Goal: Task Accomplishment & Management: Manage account settings

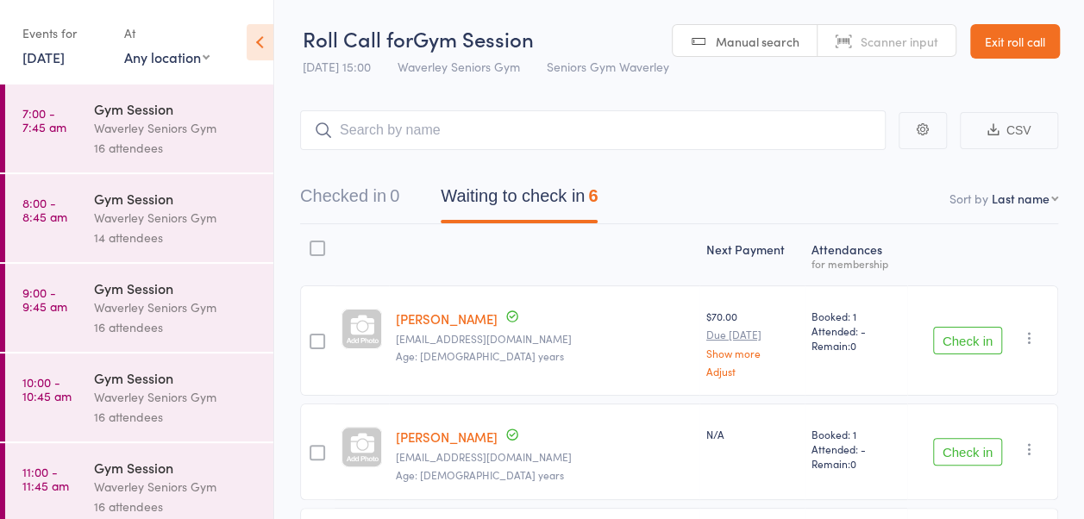
click at [970, 59] on link "Exit roll call" at bounding box center [1015, 41] width 90 height 34
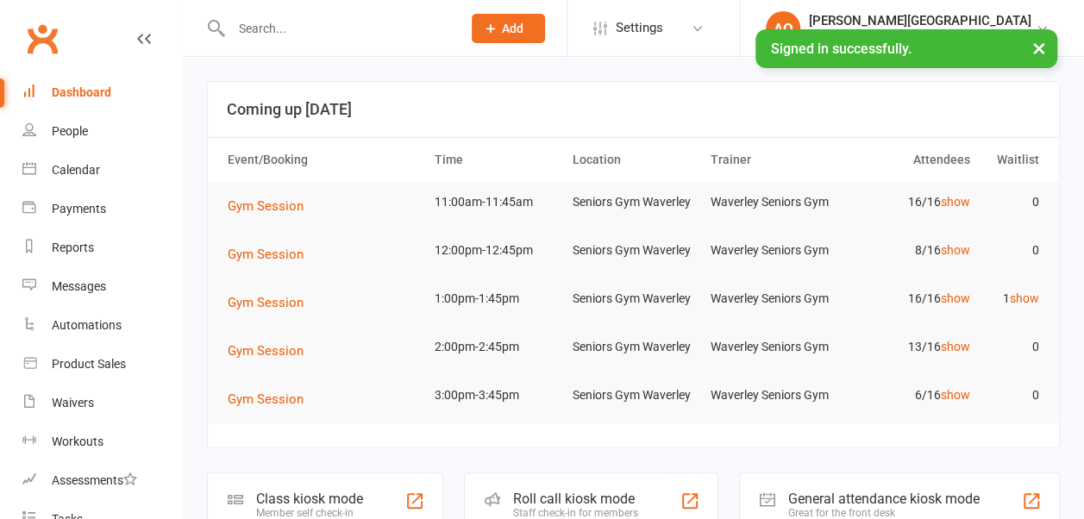
click at [333, 34] on input "text" at bounding box center [337, 28] width 223 height 24
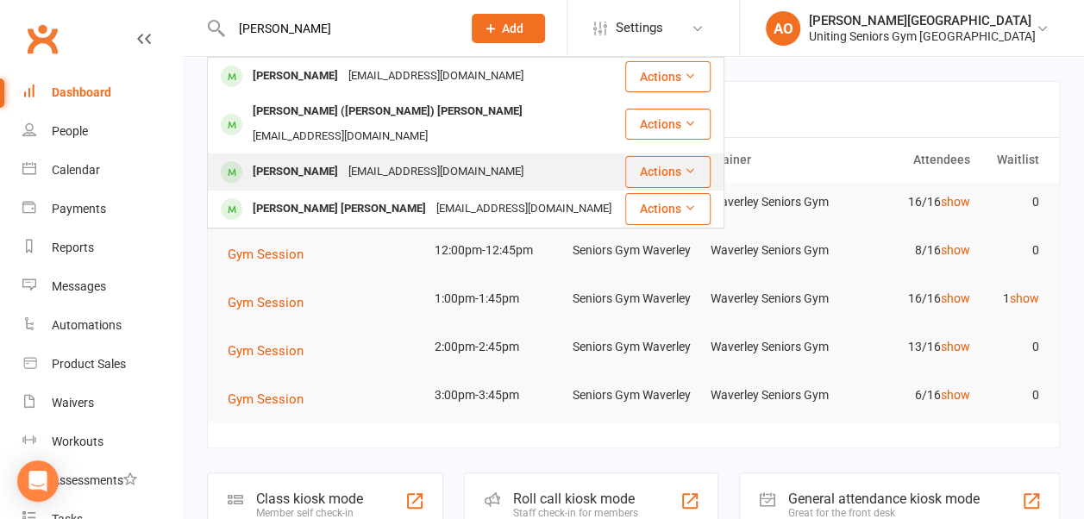
type input "pamela"
click at [350, 160] on div "pamelajanewatson1010@gmail.com" at bounding box center [435, 172] width 185 height 25
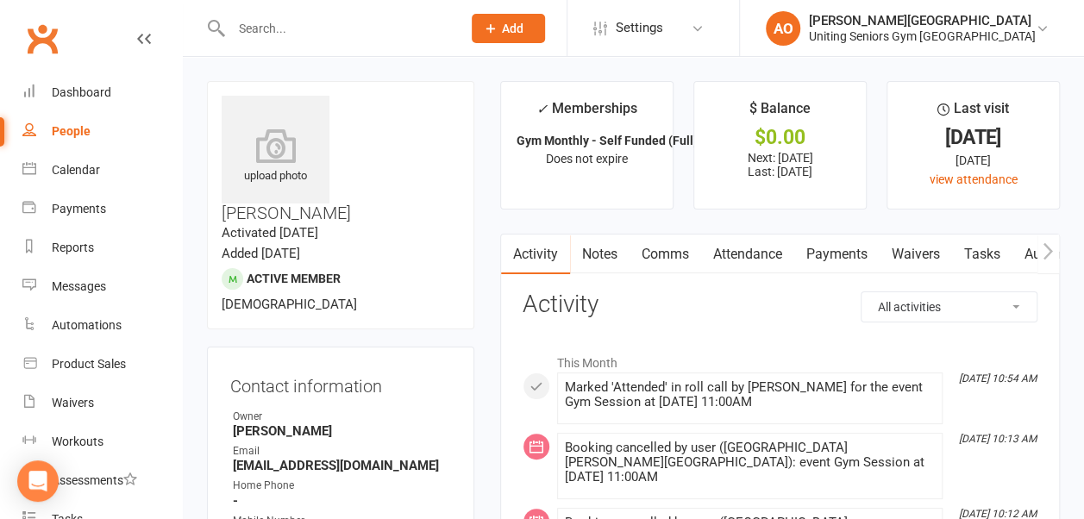
click at [766, 256] on link "Attendance" at bounding box center [747, 255] width 93 height 40
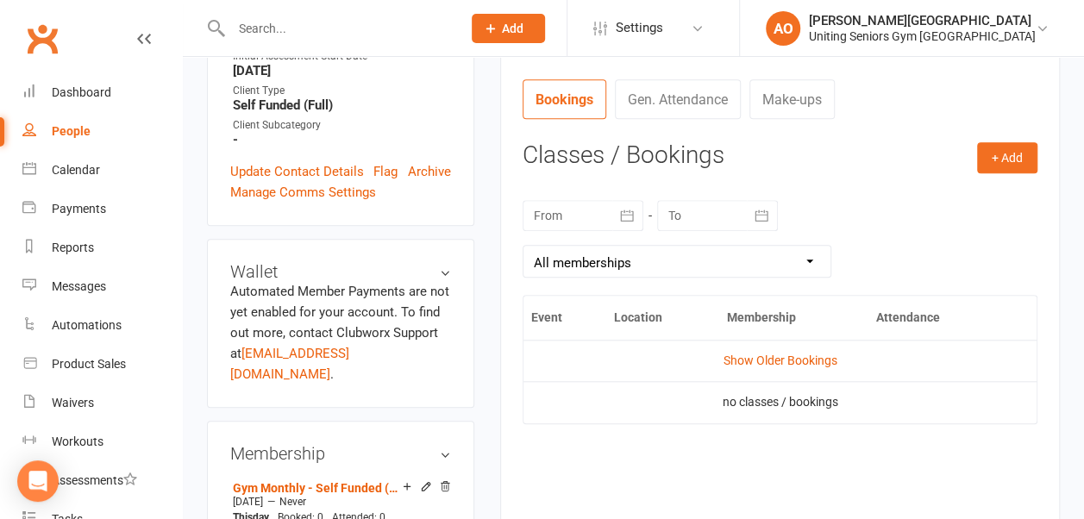
scroll to position [641, 0]
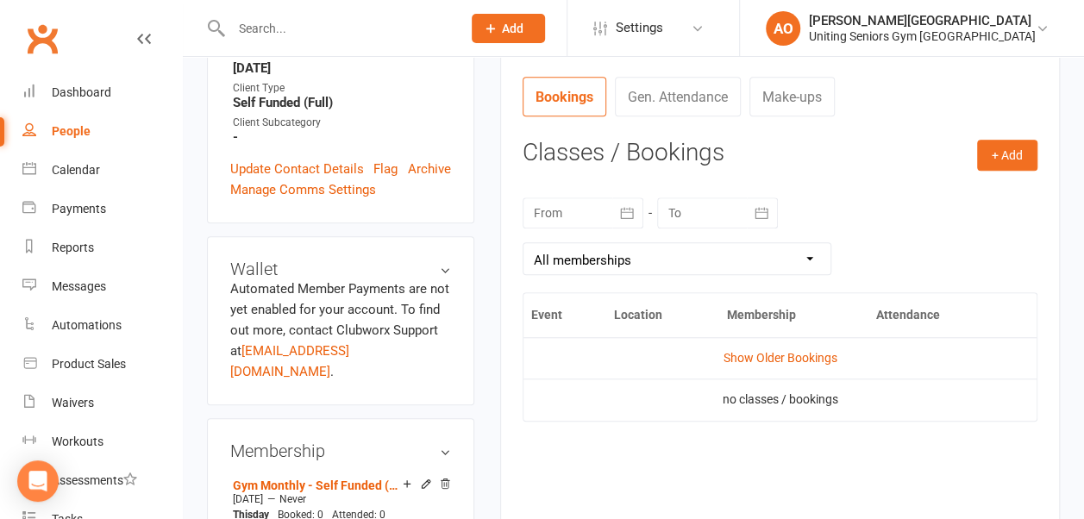
click at [417, 22] on input "text" at bounding box center [337, 28] width 223 height 24
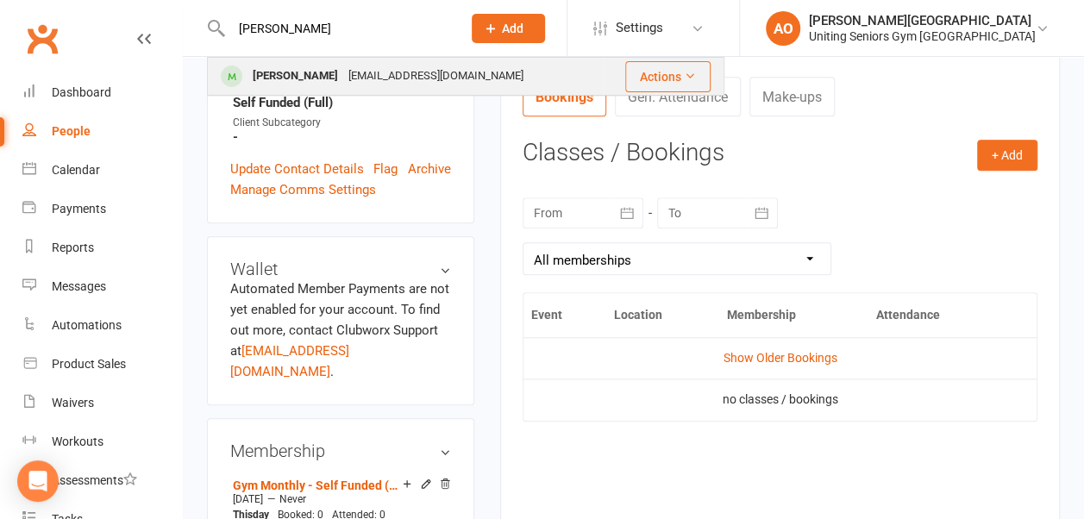
type input "amy"
click at [385, 81] on div "amyhingyoung@gmail.com" at bounding box center [435, 76] width 185 height 25
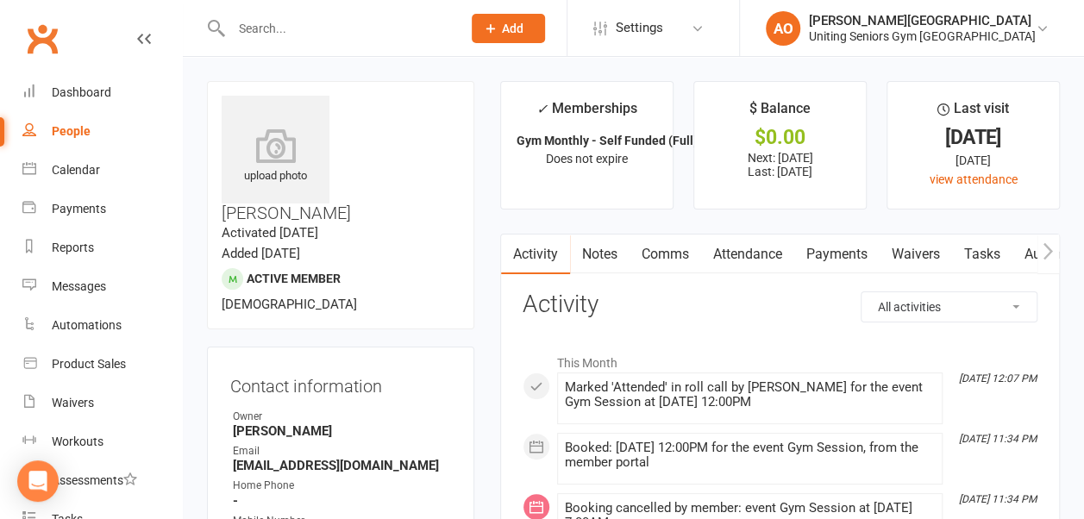
click at [748, 256] on link "Attendance" at bounding box center [747, 255] width 93 height 40
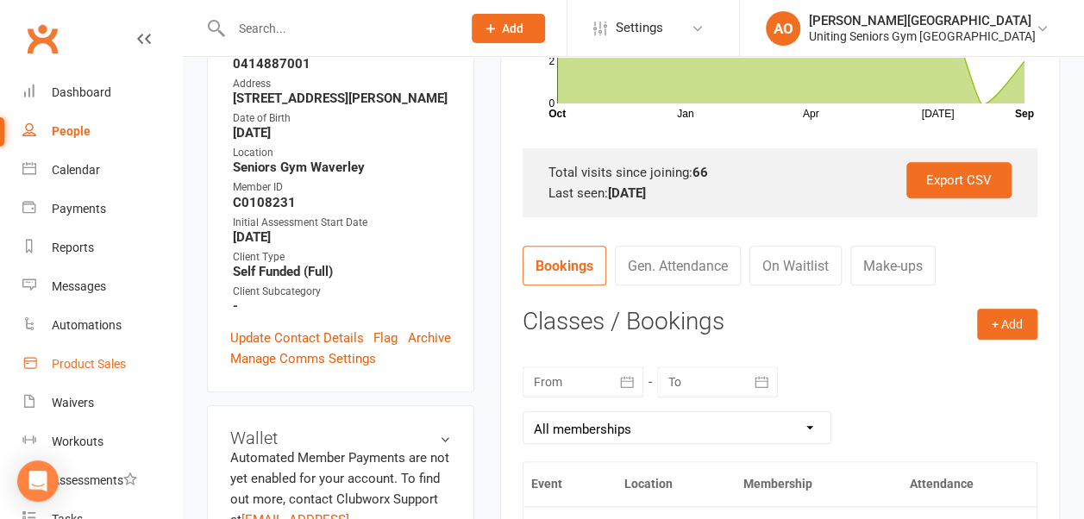
scroll to position [271, 0]
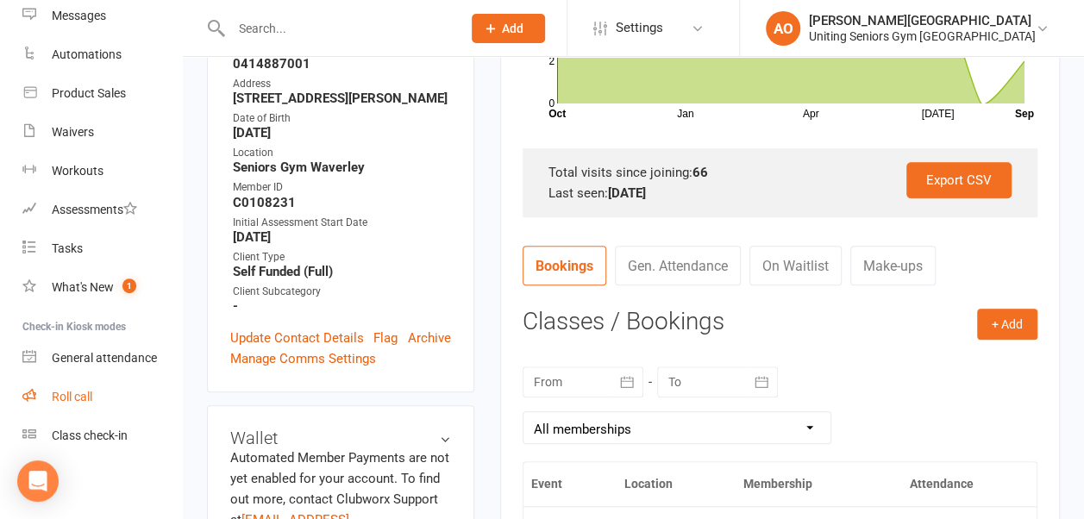
click at [47, 385] on link "Roll call" at bounding box center [102, 397] width 160 height 39
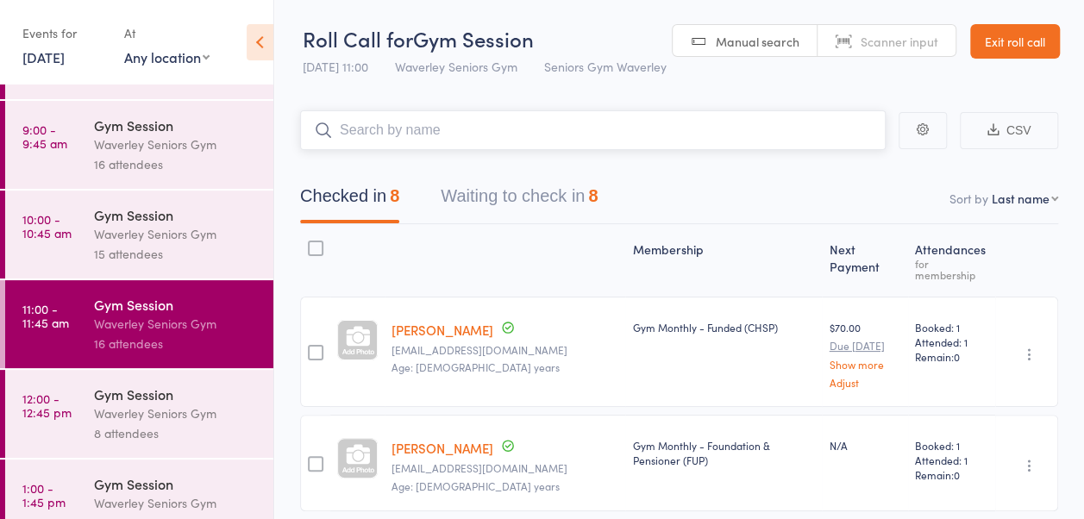
scroll to position [166, 0]
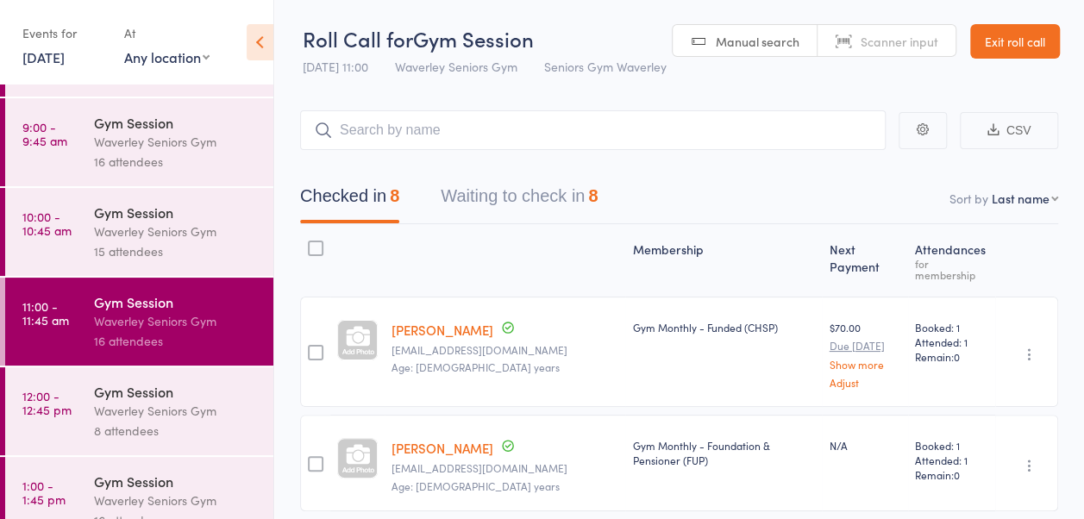
click at [1007, 33] on link "Exit roll call" at bounding box center [1015, 41] width 90 height 34
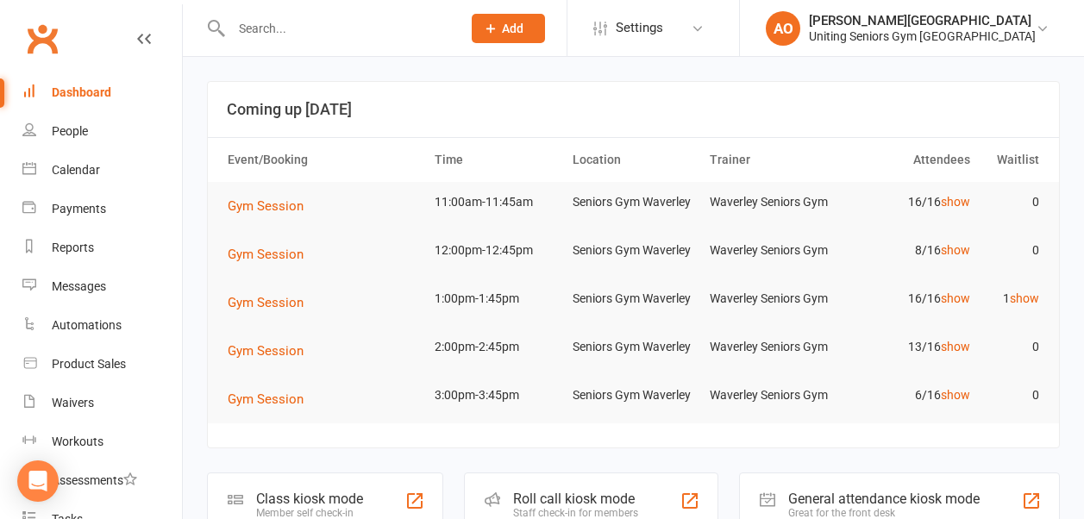
click at [390, 33] on input "text" at bounding box center [337, 28] width 223 height 24
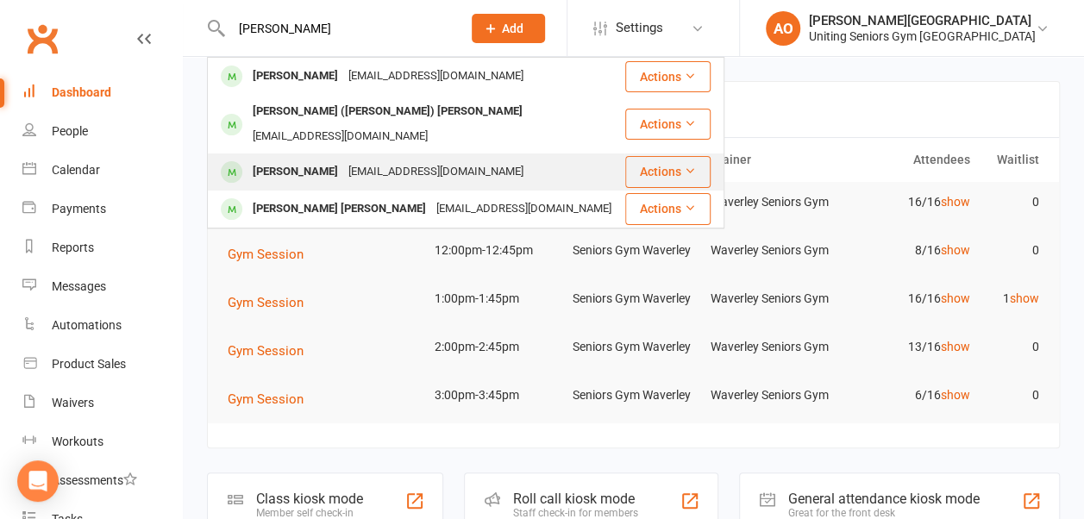
type input "pamel"
click at [364, 160] on div "pamelajanewatson1010@gmail.com" at bounding box center [435, 172] width 185 height 25
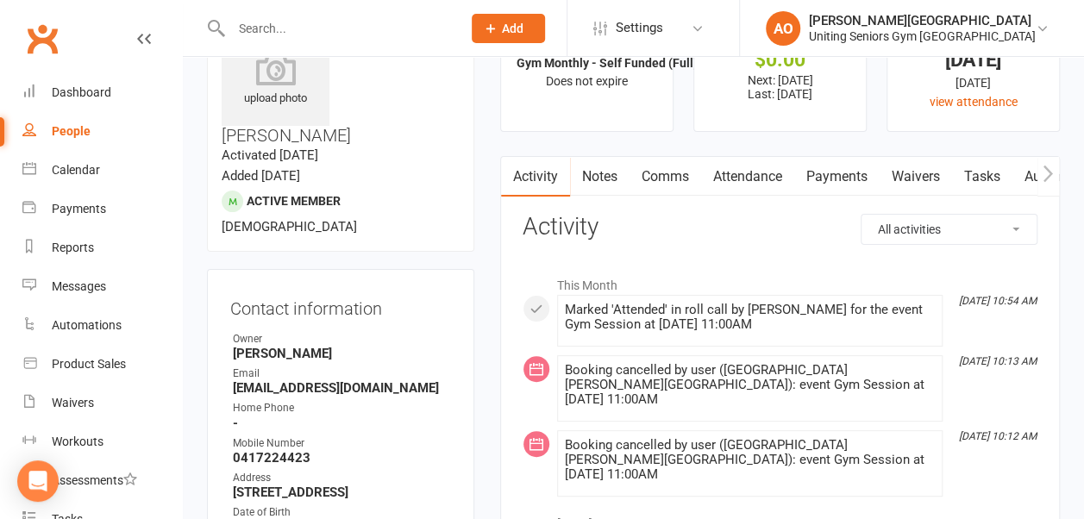
scroll to position [116, 0]
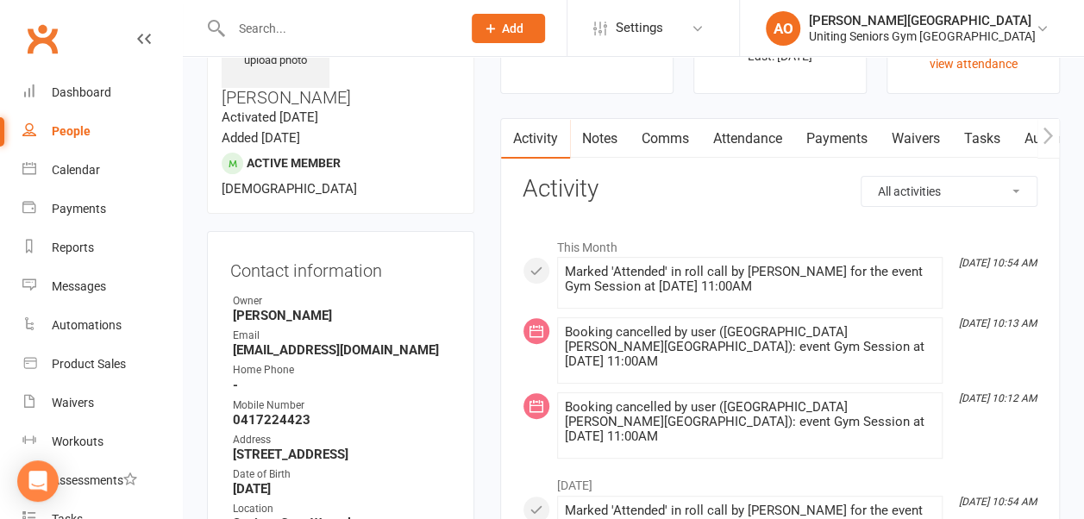
click at [756, 136] on link "Attendance" at bounding box center [747, 139] width 93 height 40
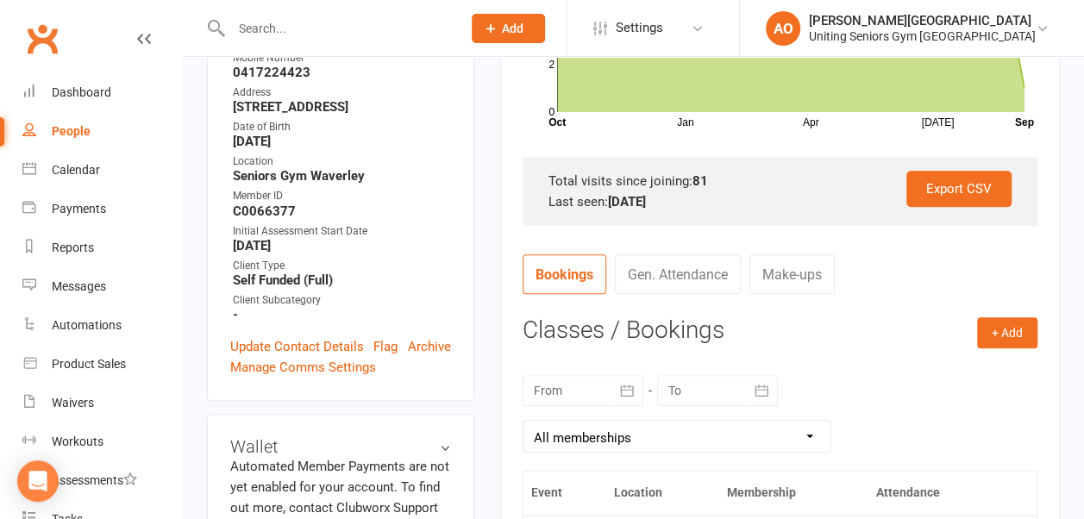
scroll to position [473, 0]
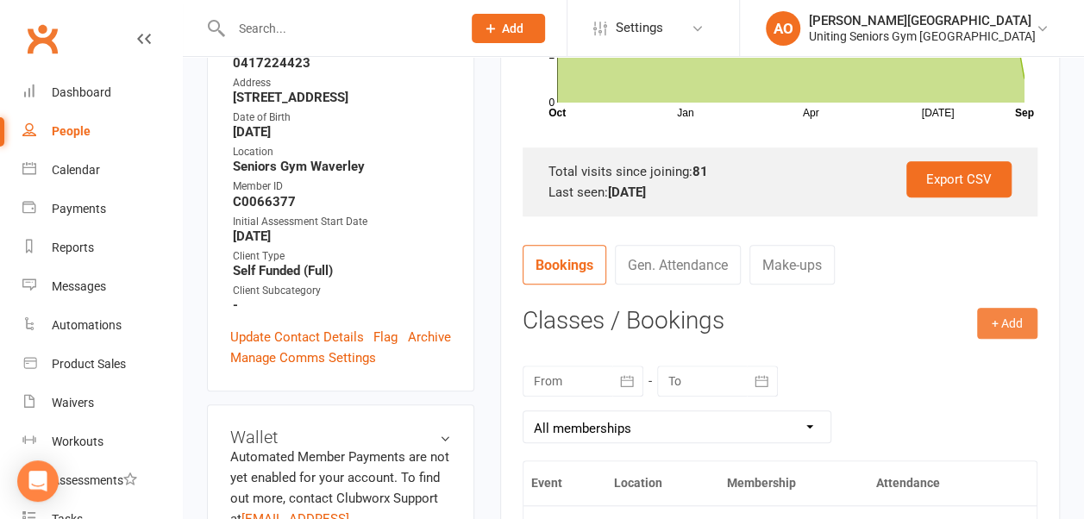
click at [1023, 326] on button "+ Add" at bounding box center [1007, 323] width 60 height 31
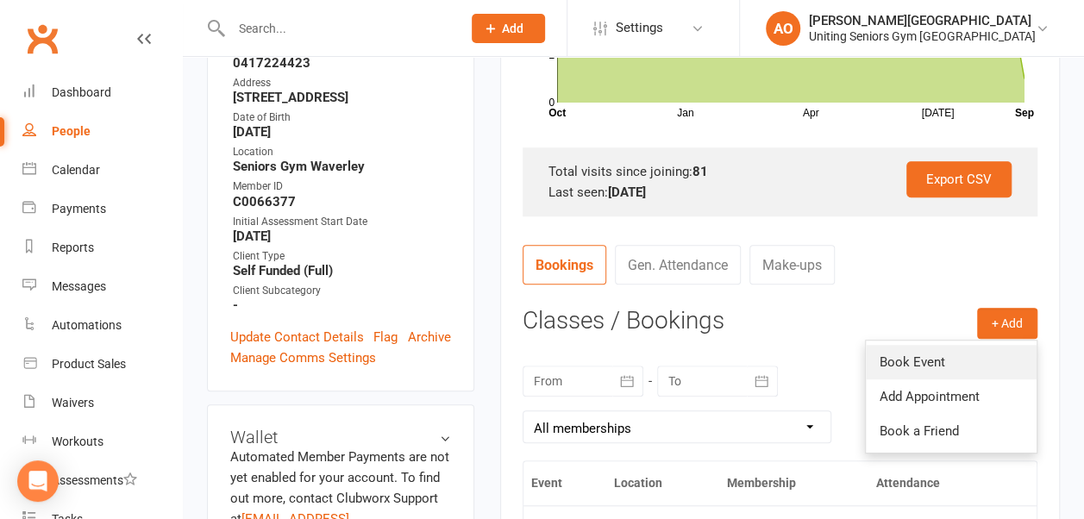
click at [940, 349] on link "Book Event" at bounding box center [951, 362] width 171 height 34
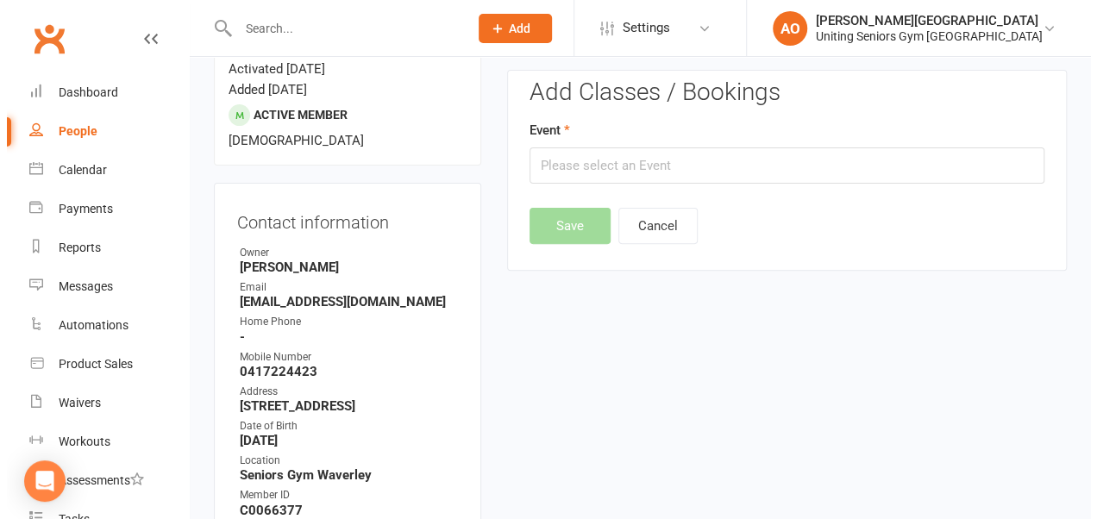
scroll to position [147, 0]
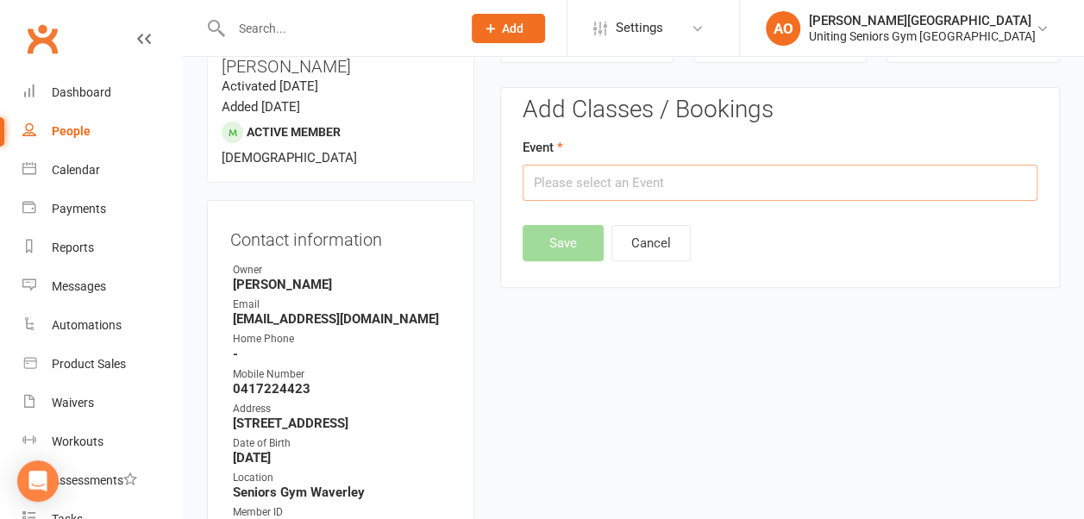
click at [661, 180] on input "text" at bounding box center [780, 183] width 515 height 36
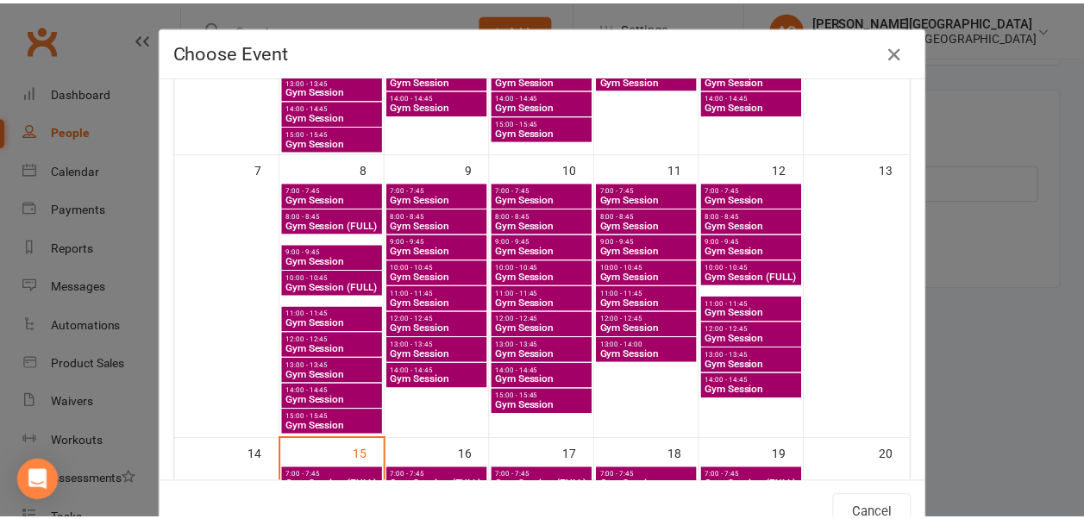
scroll to position [317, 0]
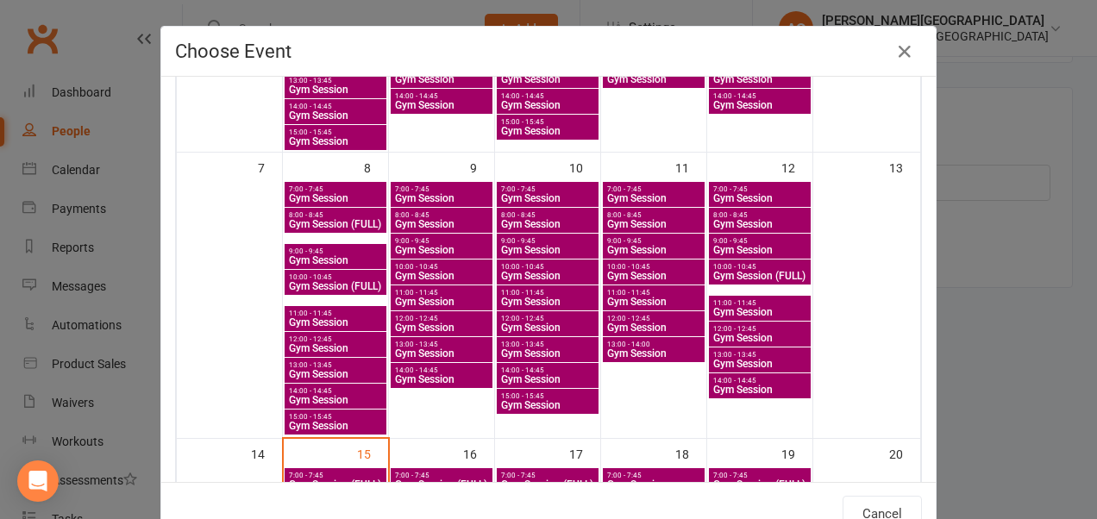
click at [317, 310] on span "11:00 - 11:45" at bounding box center [335, 314] width 95 height 8
type input "Gym Session - Sep 8, 2025 11:00:00 AM"
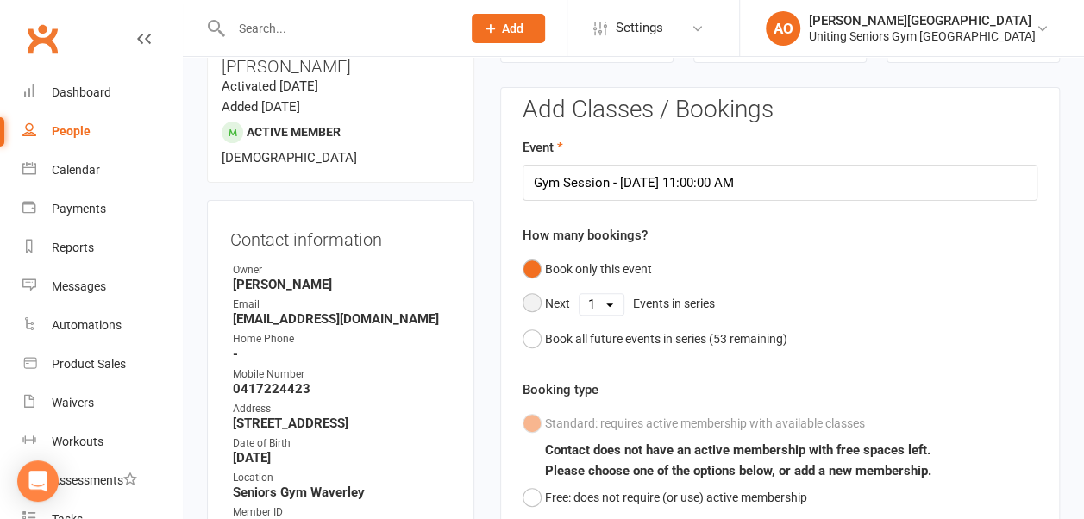
click at [612, 294] on select "1 2 3 4 5 6 7 8 9 10 11 12 13 14 15 16 17 18 19 20 21 22 23 24 25 26 27 28 29 3…" at bounding box center [601, 304] width 44 height 21
click at [579, 294] on select "1 2 3 4 5 6 7 8 9 10 11 12 13 14 15 16 17 18 19 20 21 22 23 24 25 26 27 28 29 3…" at bounding box center [601, 304] width 44 height 21
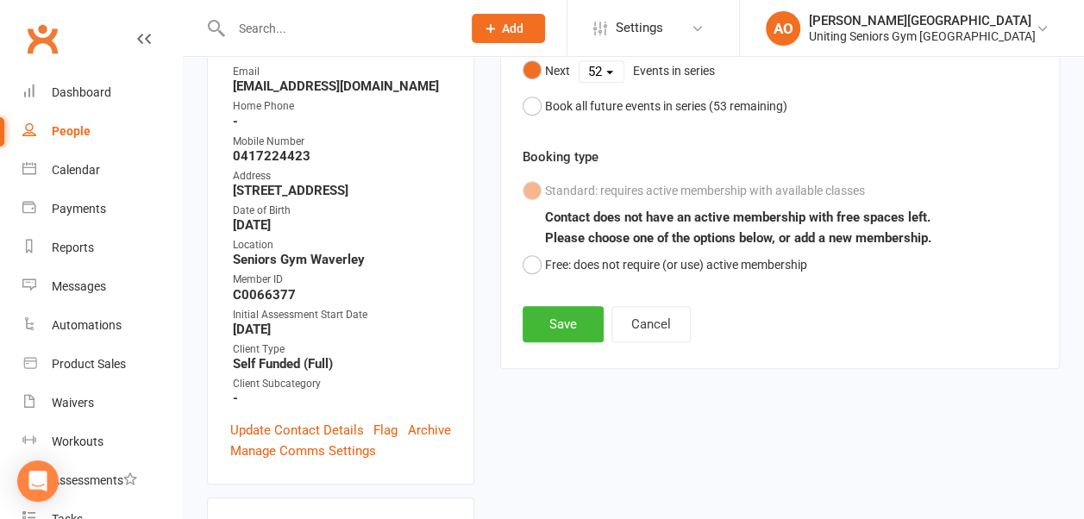
scroll to position [380, 0]
click at [564, 316] on button "Save" at bounding box center [563, 323] width 81 height 36
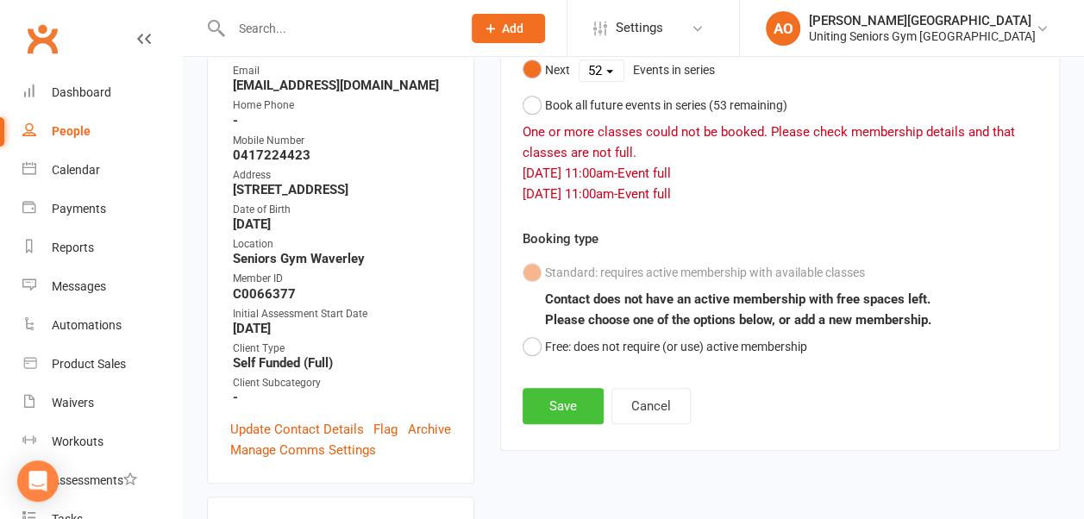
scroll to position [335, 0]
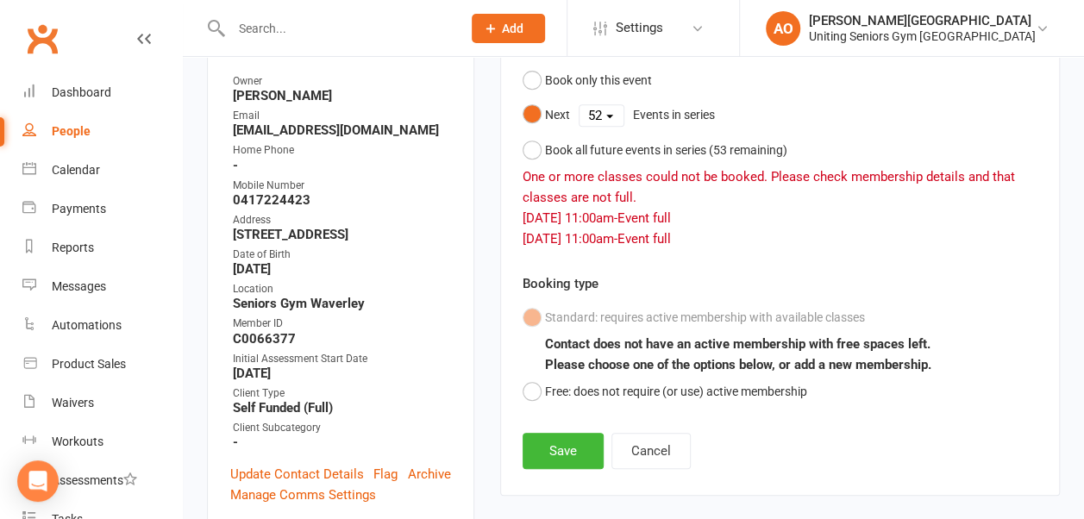
click at [653, 236] on div "Sep 22, 2025 11:00am - Event full" at bounding box center [780, 239] width 515 height 21
click at [528, 147] on button "Book all future events in series ( 53 remaining)" at bounding box center [655, 150] width 265 height 33
select select "1"
click at [586, 435] on button "Save" at bounding box center [563, 451] width 81 height 36
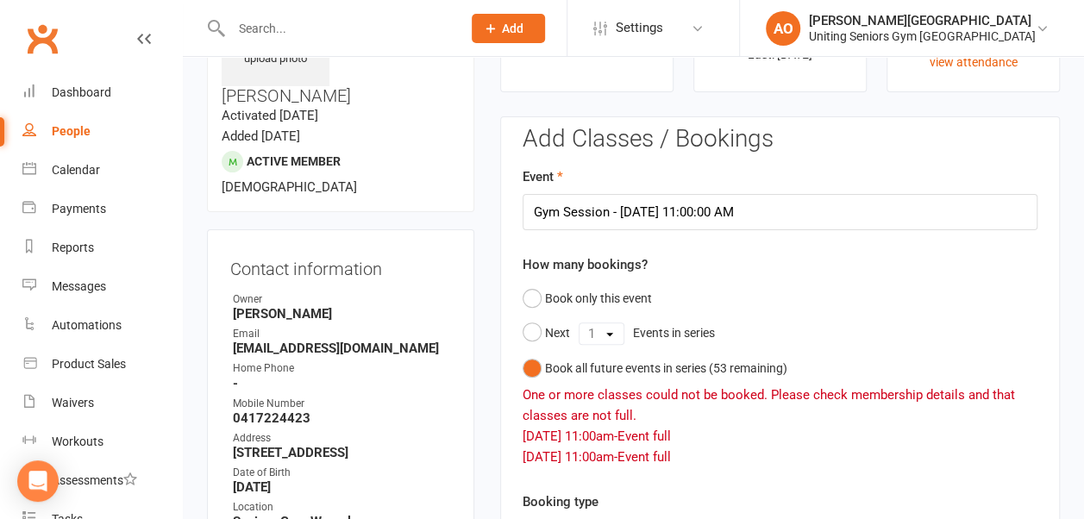
scroll to position [135, 0]
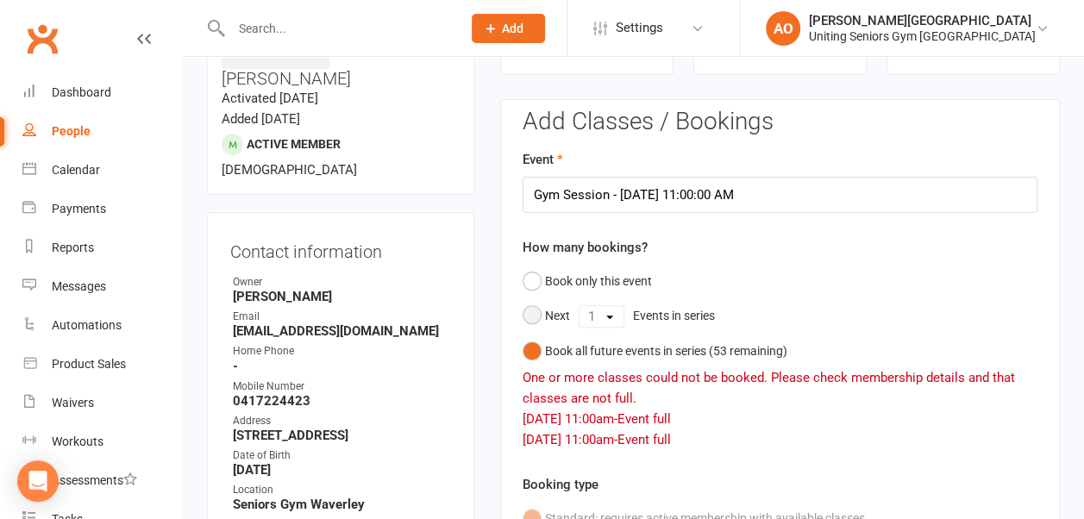
click at [613, 312] on div "1 2 3 4 5 6 7 8 9 10 11 12 13 14 15 16 17 18 19 20 21 22 23 24 25 26 27 28 29 3…" at bounding box center [602, 316] width 46 height 22
click at [613, 312] on select "1 2 3 4 5 6 7 8 9 10 11 12 13 14 15 16 17 18 19 20 21 22 23 24 25 26 27 28 29 3…" at bounding box center [601, 316] width 44 height 21
click at [747, 232] on form "Event Gym Session - Sep 8, 2025 11:00:00 AM How many bookings? Book only this e…" at bounding box center [780, 379] width 515 height 460
click at [536, 274] on button "Book only this event" at bounding box center [587, 281] width 129 height 33
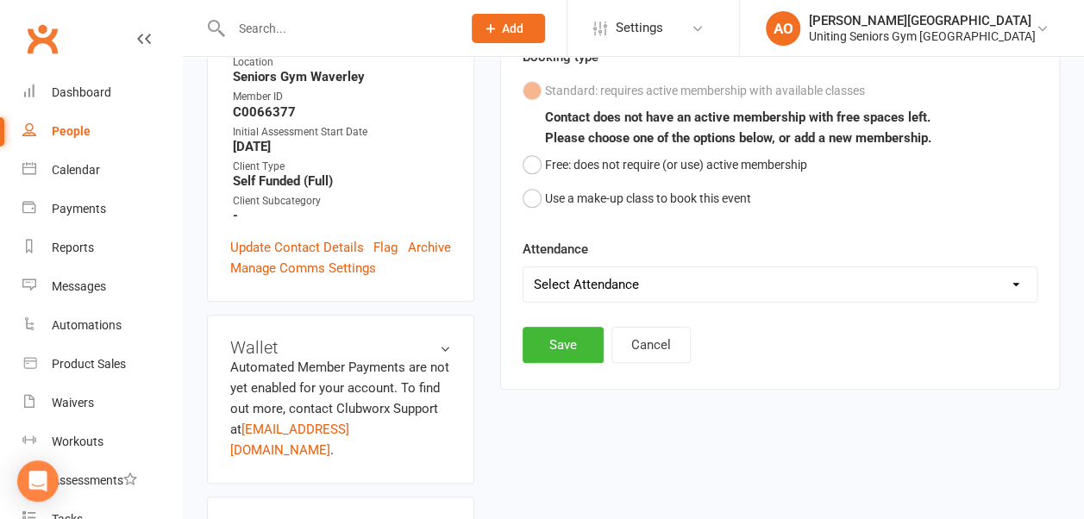
scroll to position [583, 0]
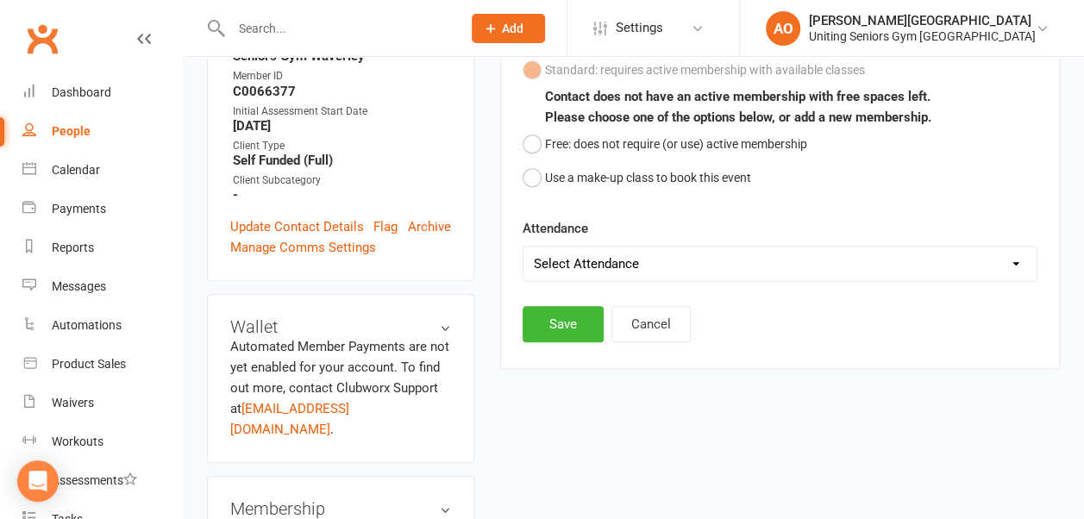
click at [630, 267] on select "Select Attendance Attended Absent" at bounding box center [779, 264] width 513 height 34
click at [550, 312] on button "Save" at bounding box center [563, 324] width 81 height 36
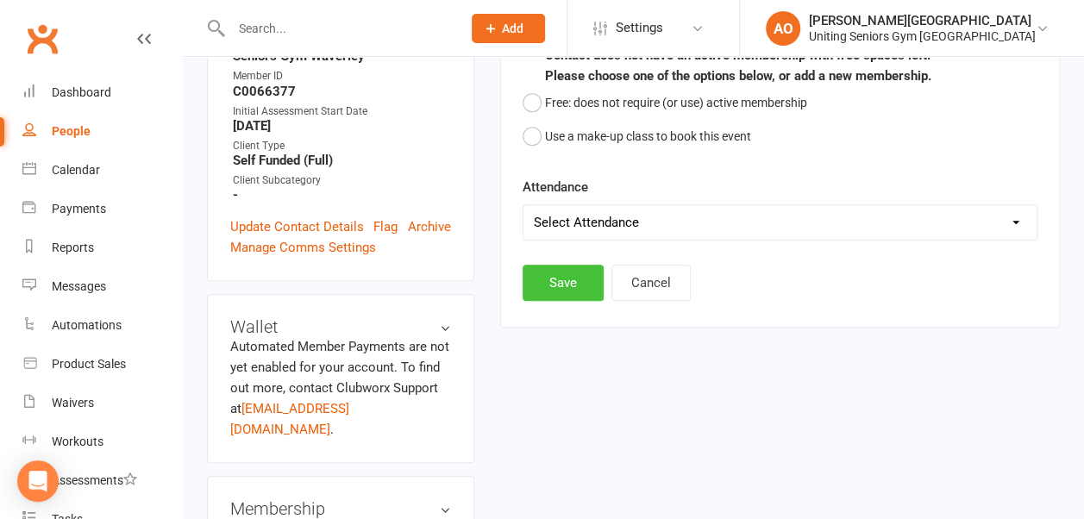
click at [573, 285] on button "Save" at bounding box center [563, 283] width 81 height 36
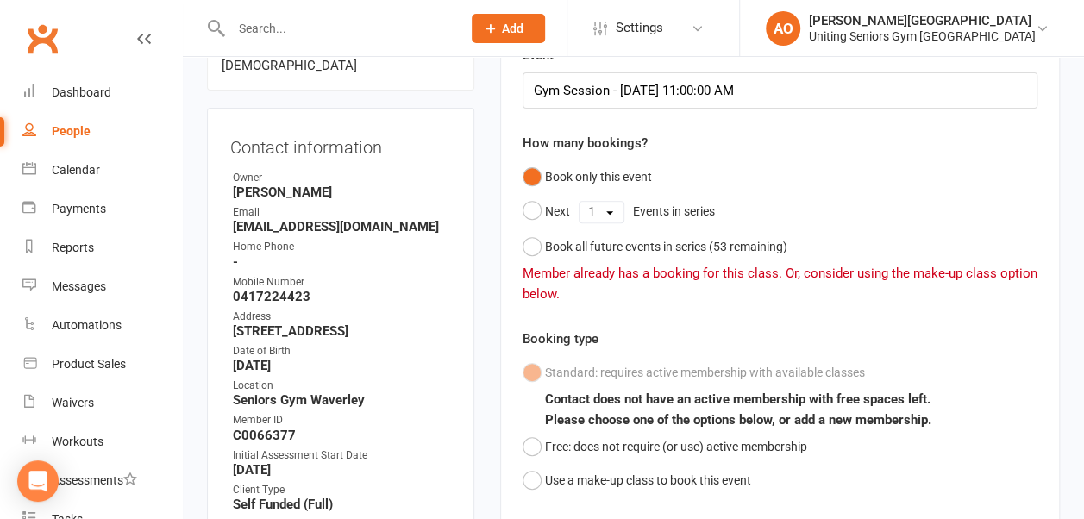
scroll to position [0, 0]
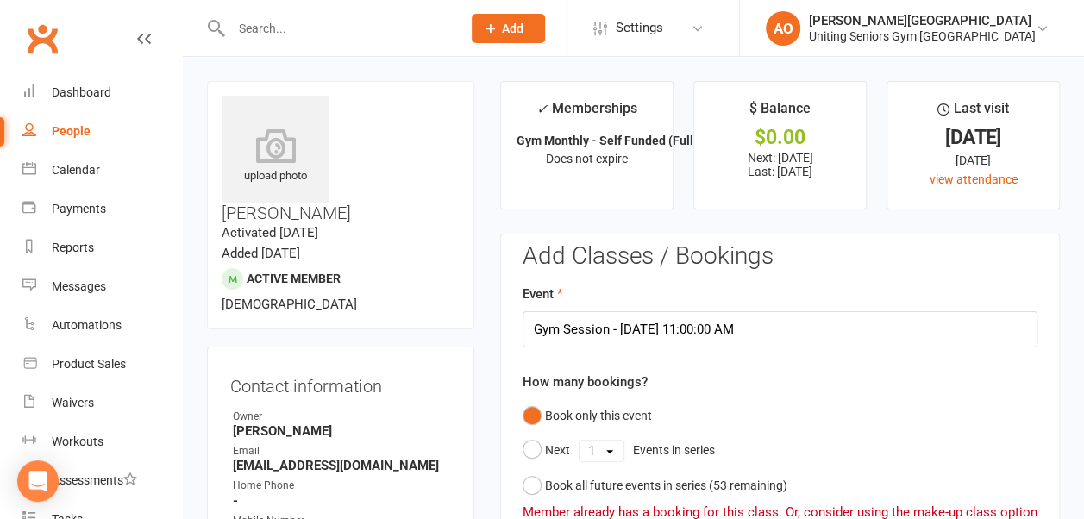
click at [383, 122] on h3 "[PERSON_NAME]" at bounding box center [341, 159] width 238 height 127
click at [262, 40] on input "text" at bounding box center [337, 28] width 223 height 24
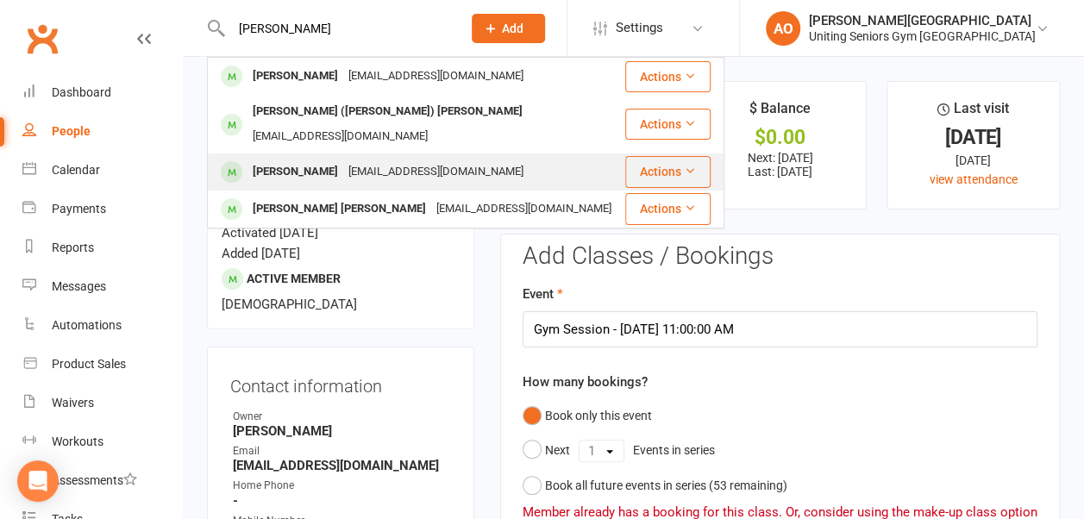
type input "pamela"
click at [300, 160] on div "[PERSON_NAME]" at bounding box center [295, 172] width 96 height 25
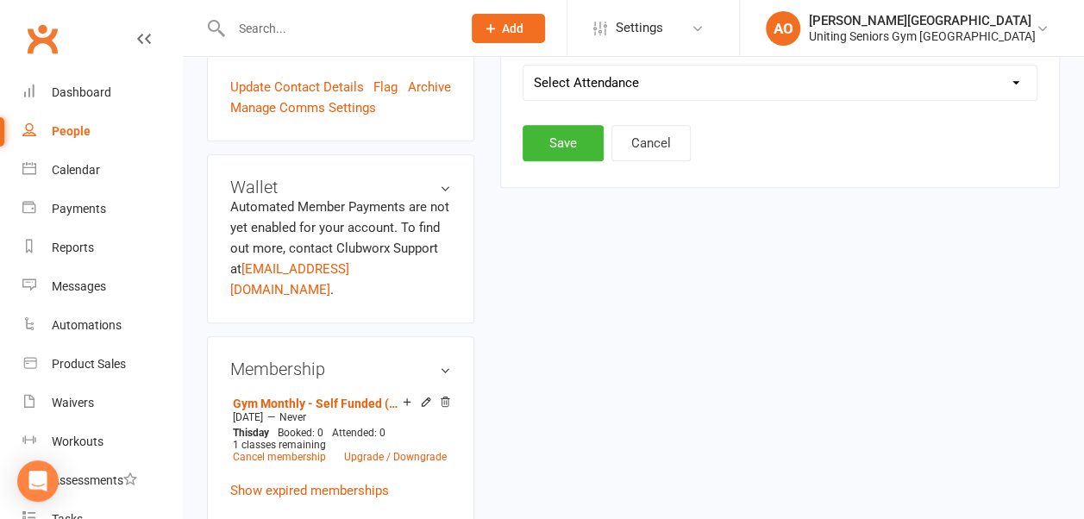
scroll to position [728, 0]
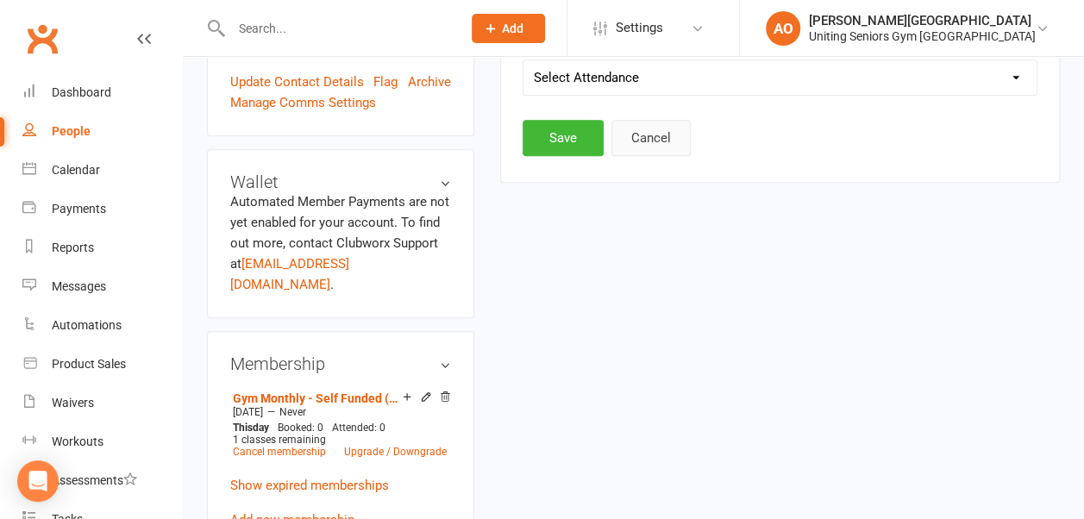
click at [660, 135] on button "Cancel" at bounding box center [650, 138] width 79 height 36
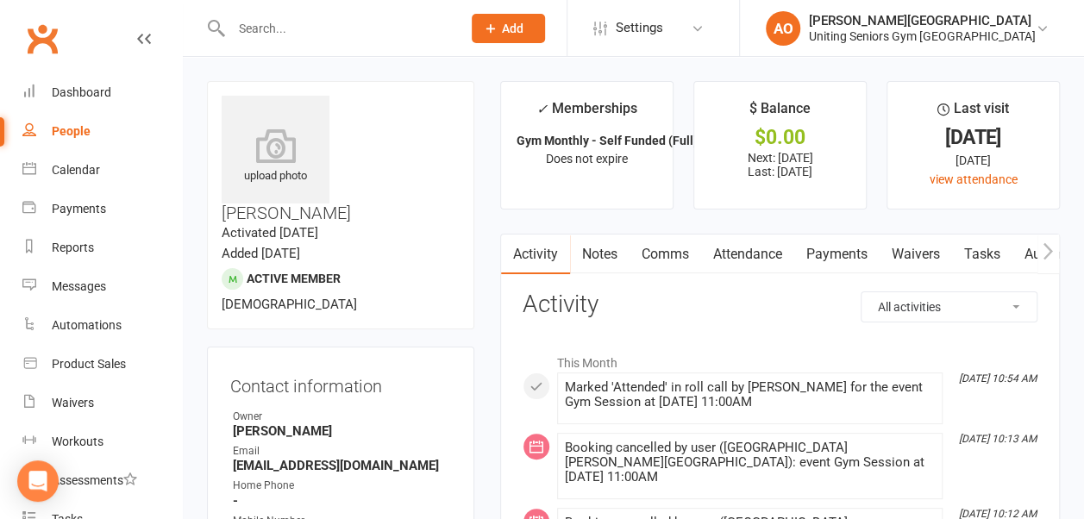
click at [764, 261] on link "Attendance" at bounding box center [747, 255] width 93 height 40
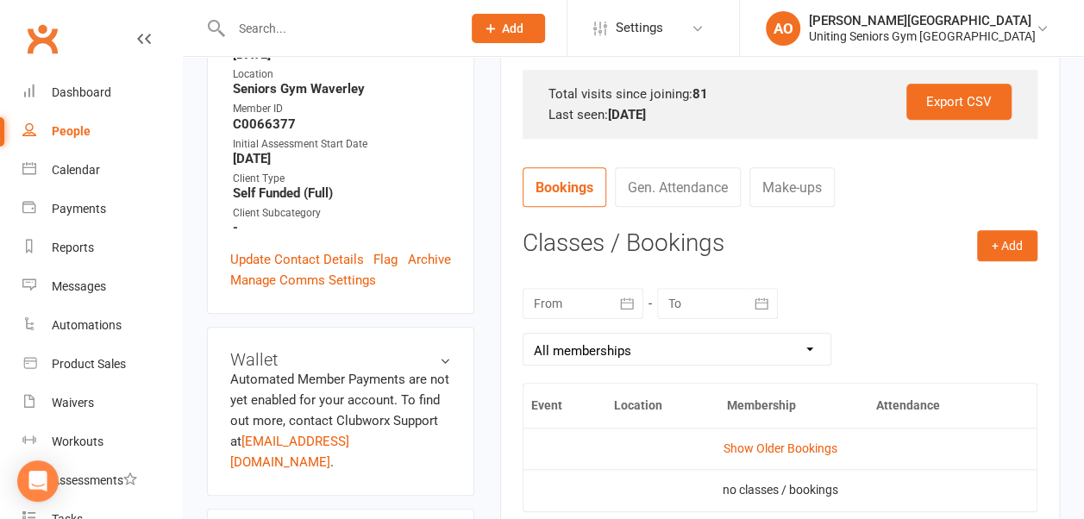
scroll to position [553, 0]
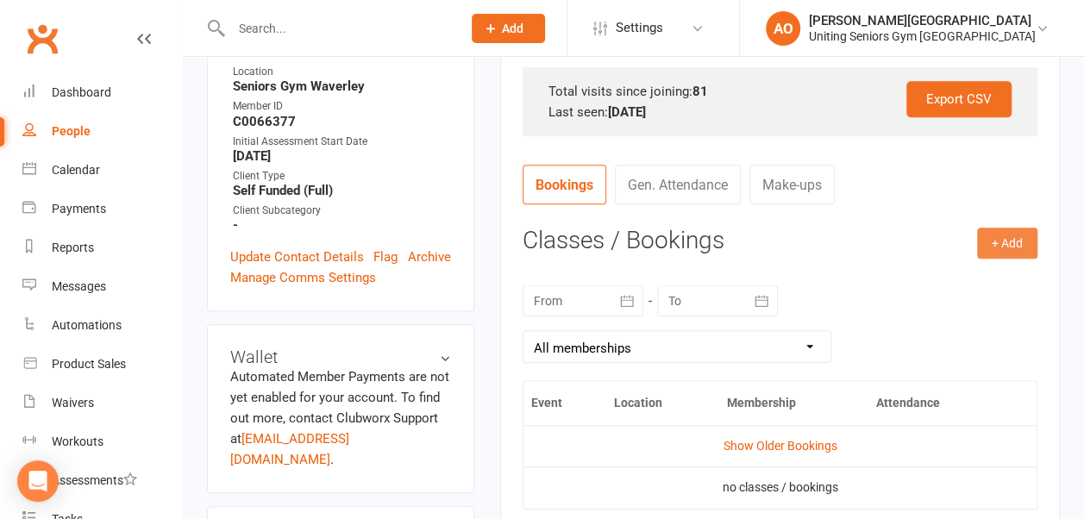
click at [1013, 242] on button "+ Add" at bounding box center [1007, 243] width 60 height 31
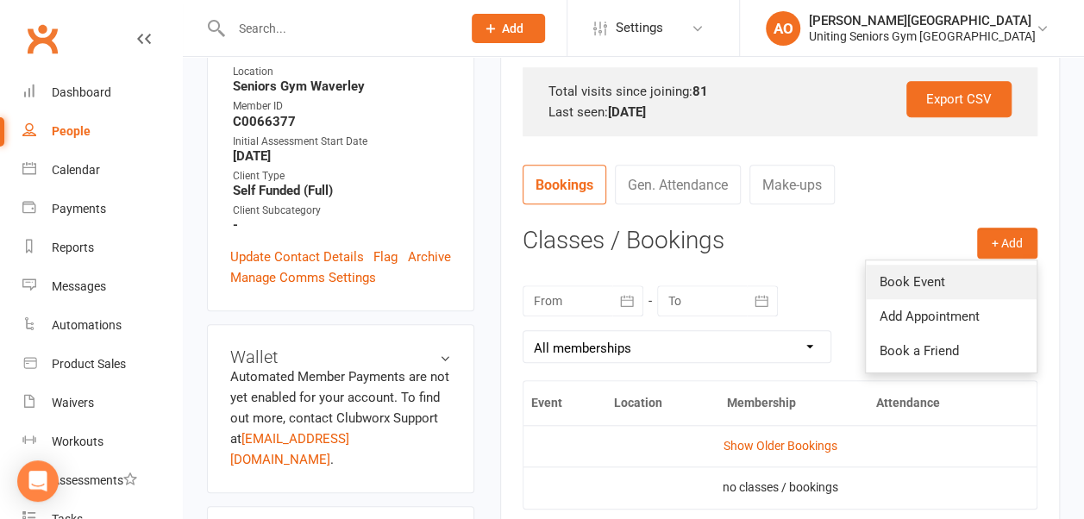
click at [942, 269] on link "Book Event" at bounding box center [951, 282] width 171 height 34
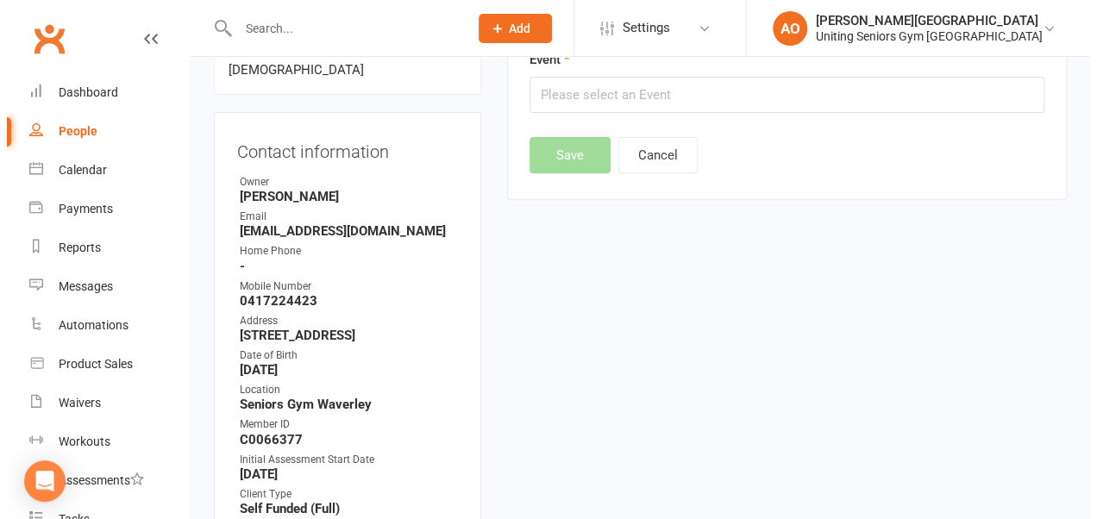
scroll to position [147, 0]
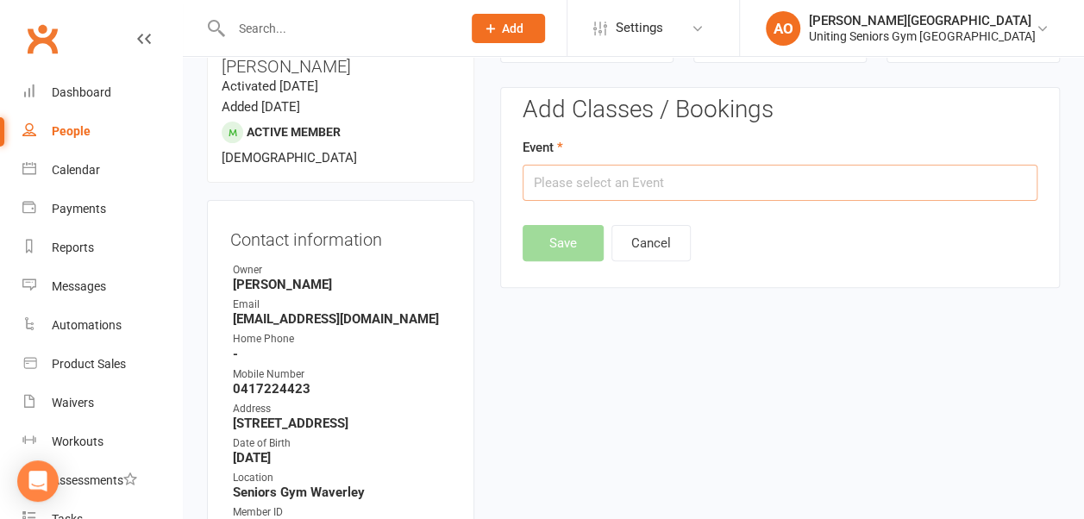
click at [617, 173] on input "text" at bounding box center [780, 183] width 515 height 36
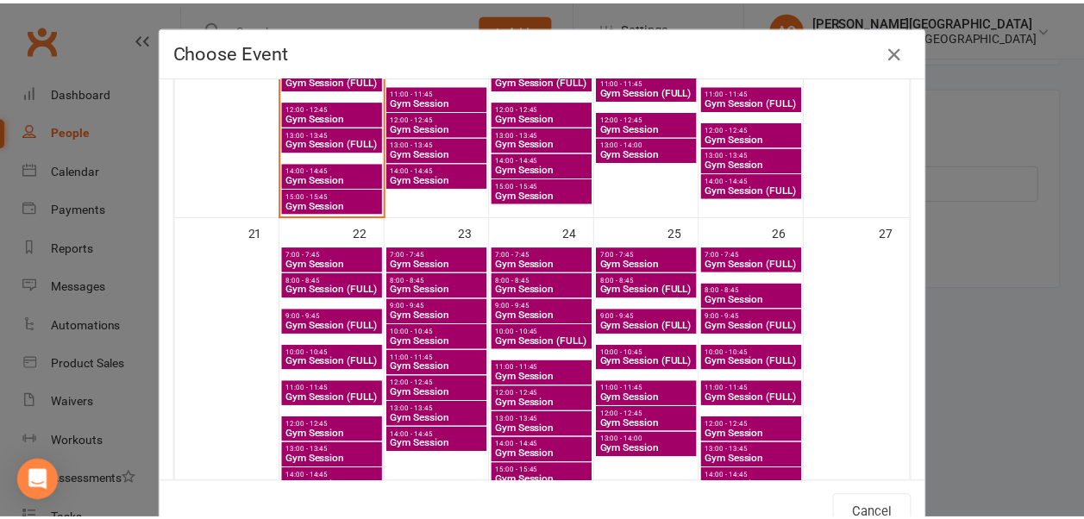
scroll to position [855, 0]
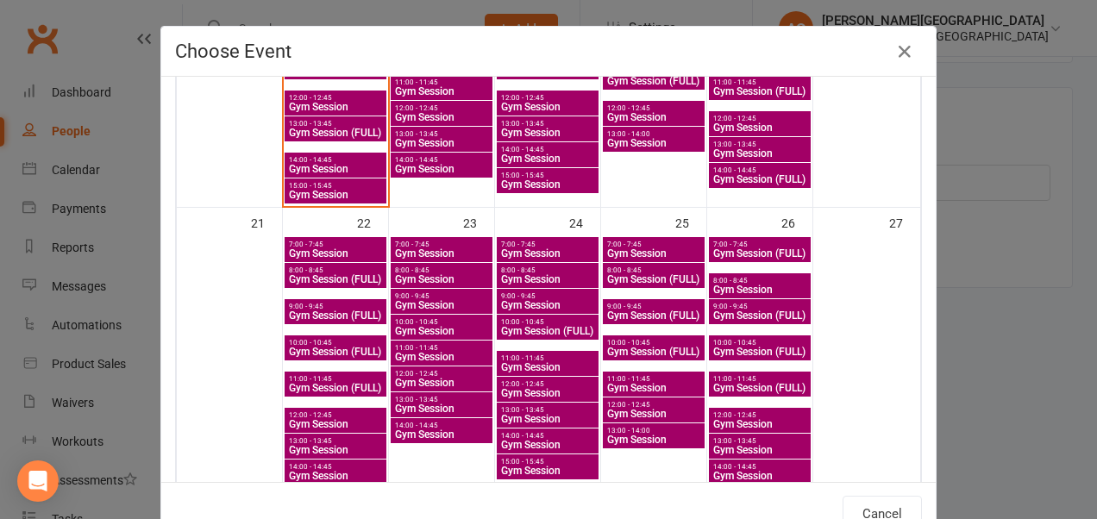
click at [327, 392] on span "Gym Session (FULL)" at bounding box center [335, 388] width 95 height 10
type input "Gym Session (FULL) - Sep 22, 2025 11:00:00 AM"
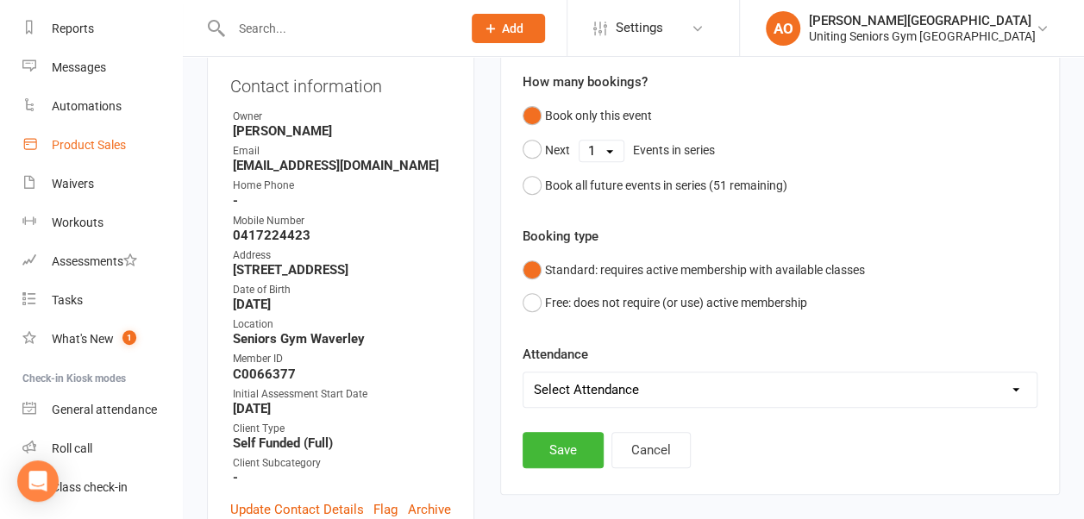
scroll to position [271, 0]
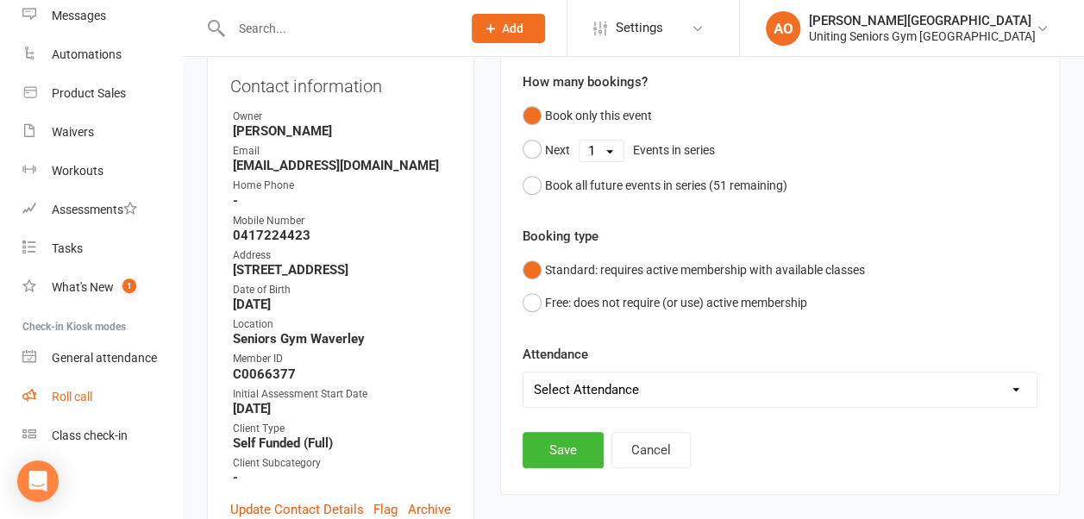
click at [66, 390] on div "Roll call" at bounding box center [72, 397] width 41 height 14
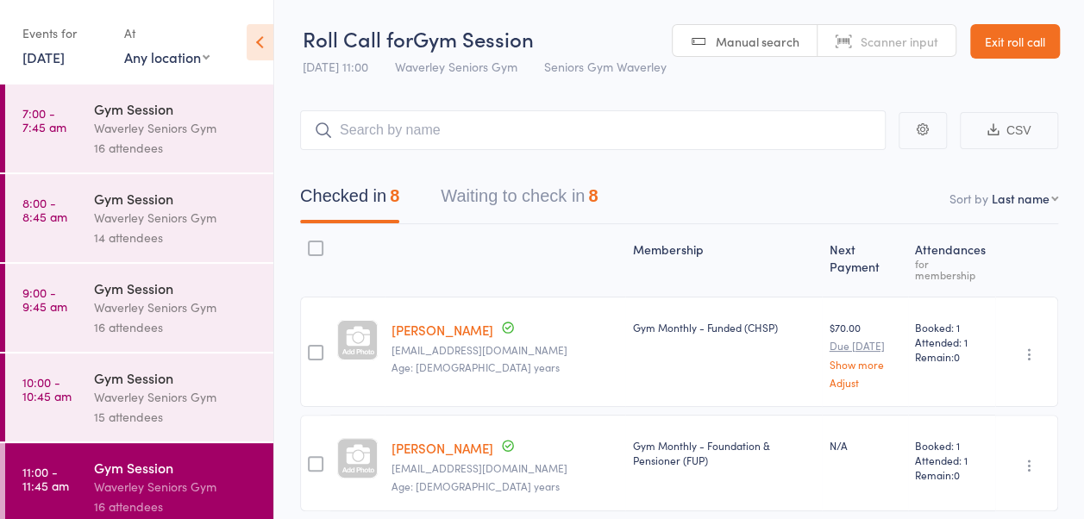
click at [66, 389] on time "10:00 - 10:45 am" at bounding box center [46, 389] width 49 height 28
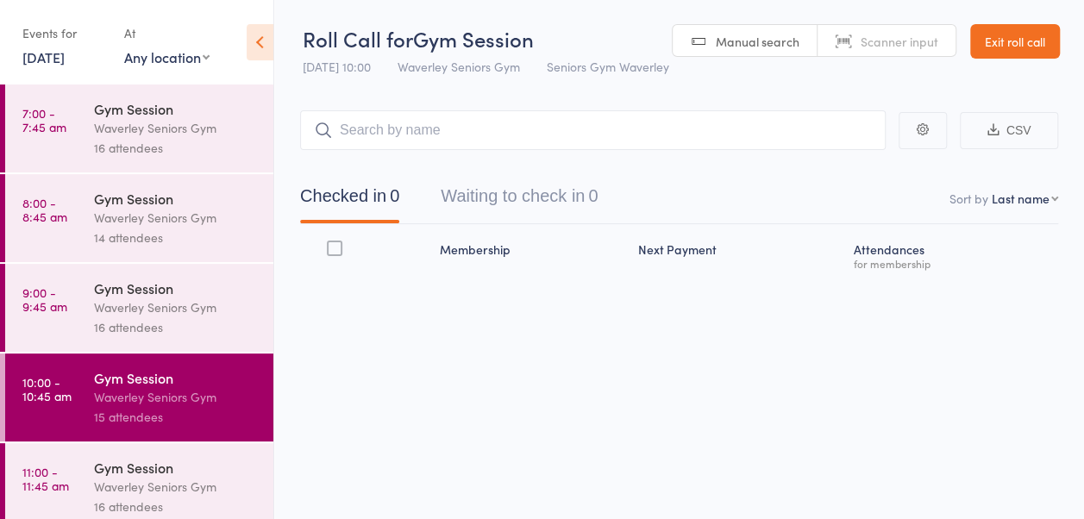
click at [43, 47] on link "[DATE]" at bounding box center [43, 56] width 42 height 19
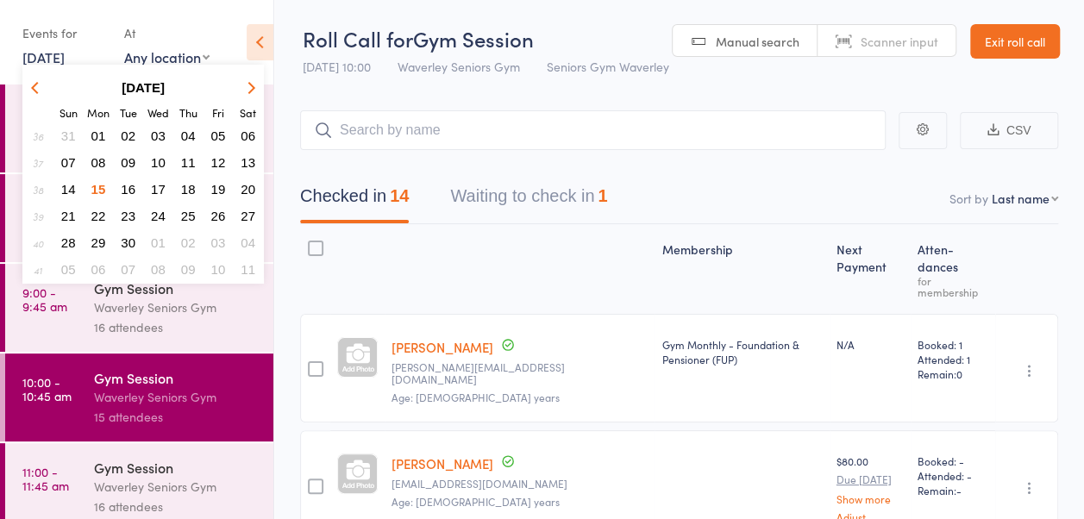
click at [91, 211] on span "22" at bounding box center [98, 216] width 15 height 15
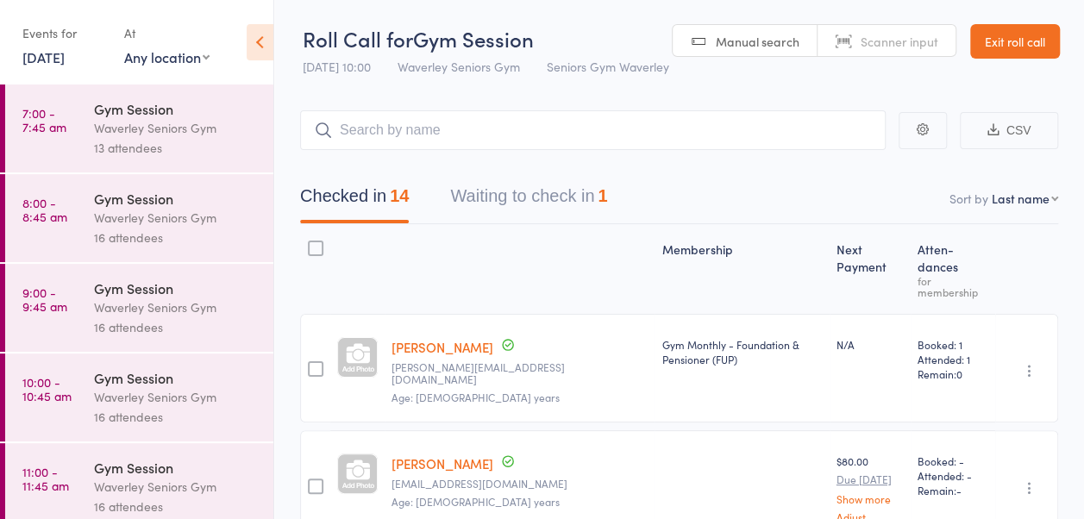
click at [536, 223] on button "Waiting to check in 1" at bounding box center [528, 201] width 157 height 46
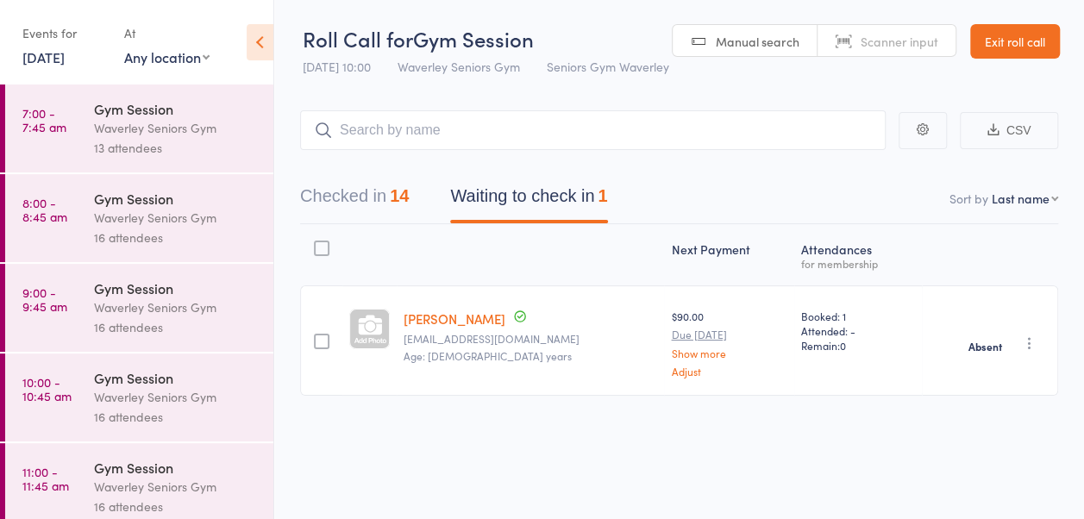
click at [57, 54] on link "[DATE]" at bounding box center [43, 56] width 42 height 19
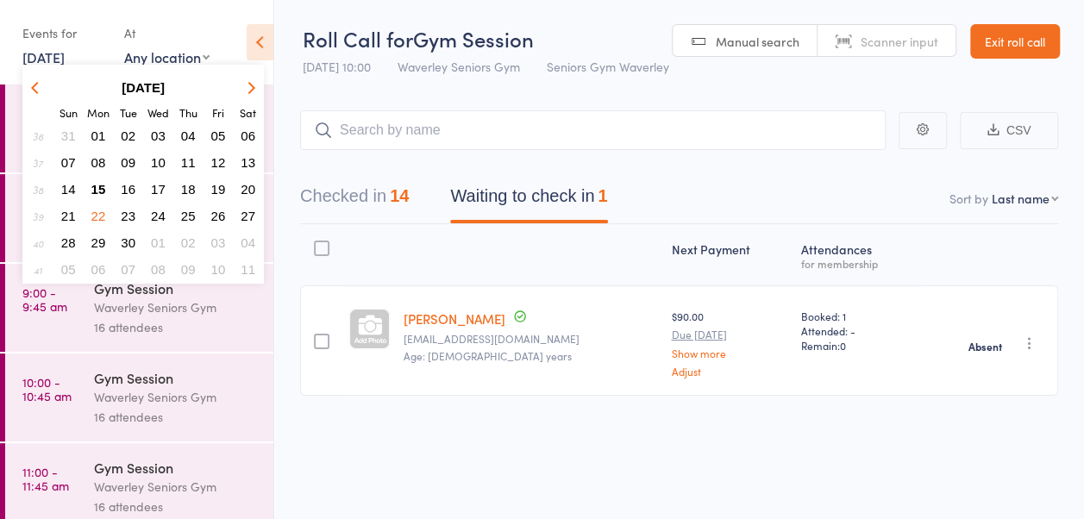
click at [57, 54] on link "[DATE]" at bounding box center [43, 56] width 42 height 19
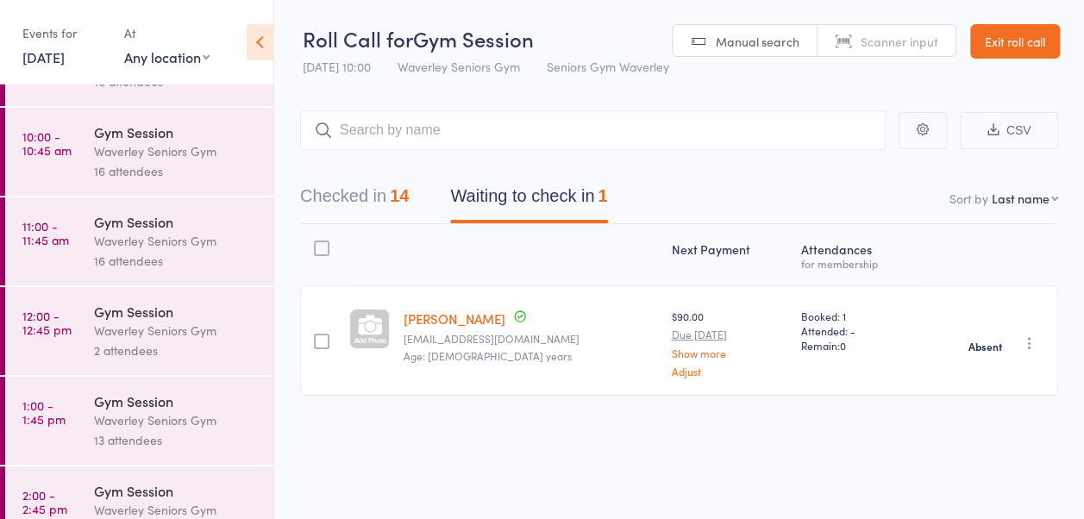
scroll to position [273, 0]
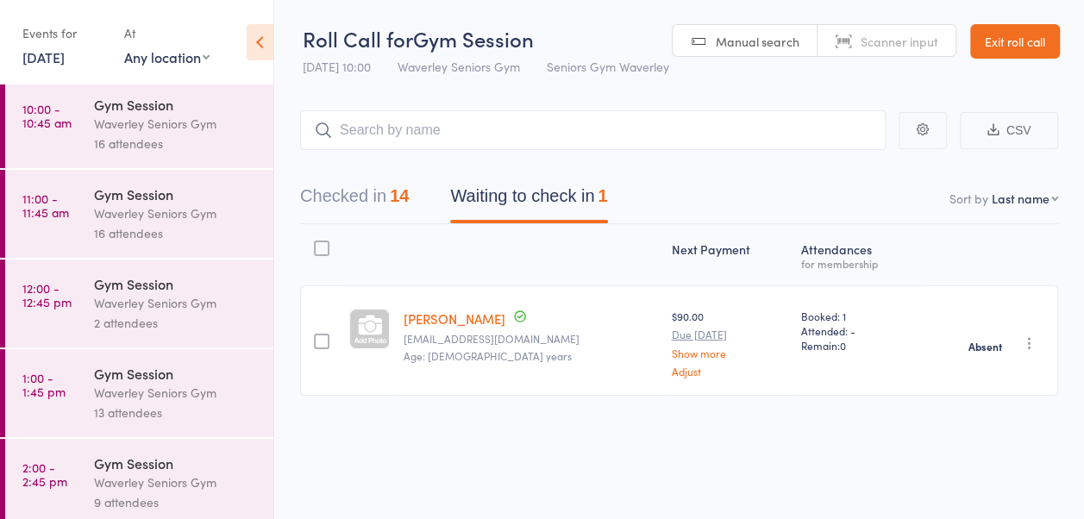
click at [103, 231] on div "16 attendees" at bounding box center [176, 233] width 165 height 20
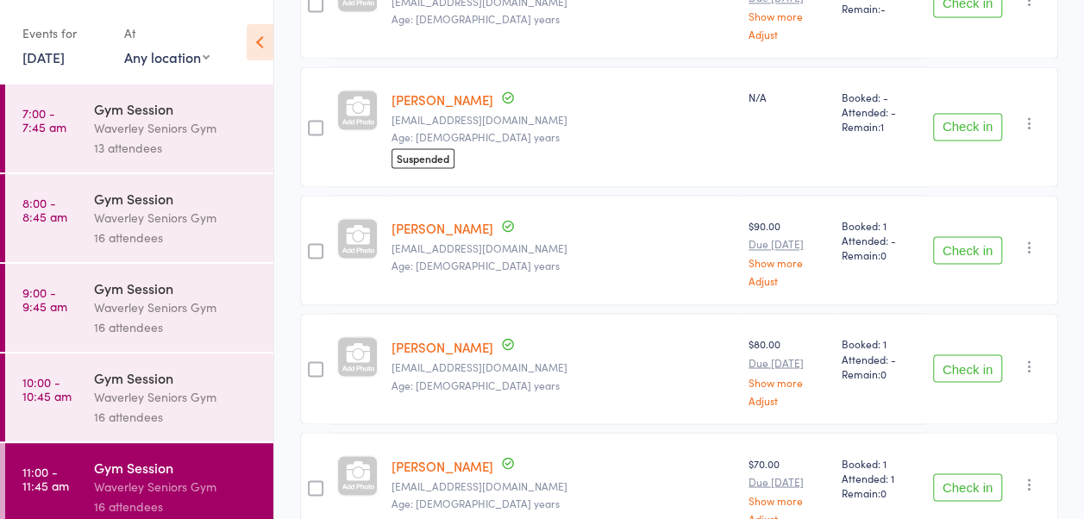
click at [571, 238] on div "[PERSON_NAME] [EMAIL_ADDRESS][DOMAIN_NAME] Age: [DEMOGRAPHIC_DATA] years" at bounding box center [563, 250] width 357 height 110
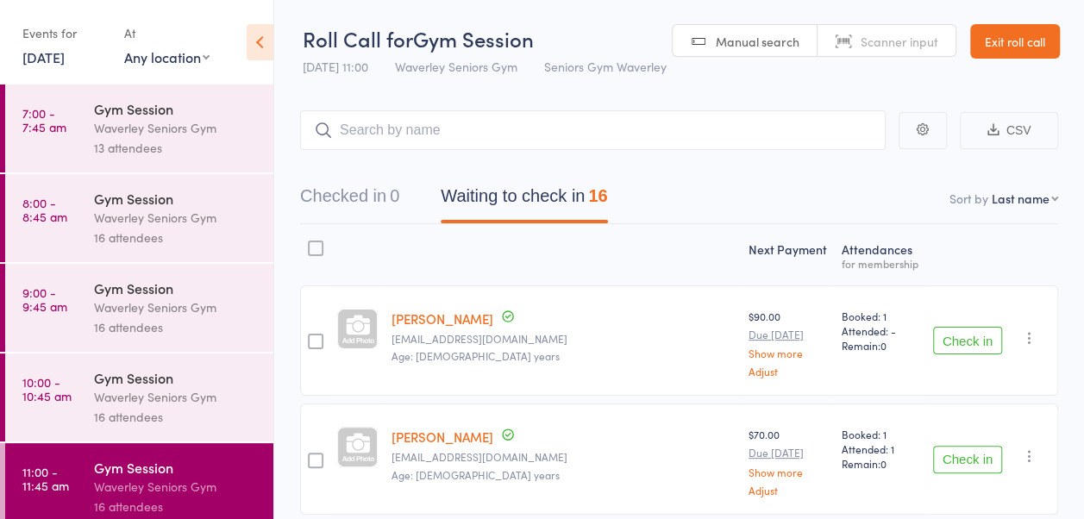
click at [260, 43] on icon at bounding box center [260, 42] width 27 height 36
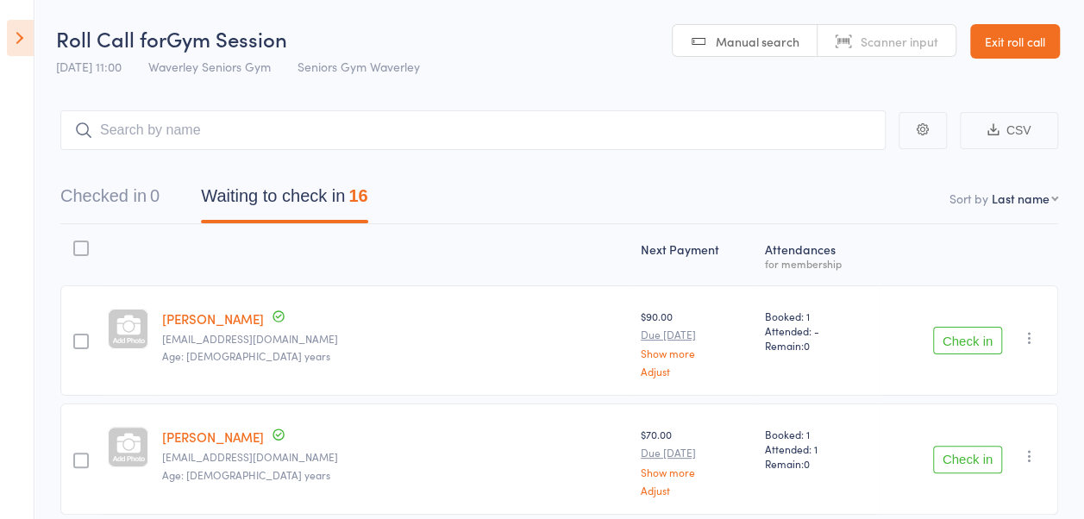
click at [1021, 34] on link "Exit roll call" at bounding box center [1015, 41] width 90 height 34
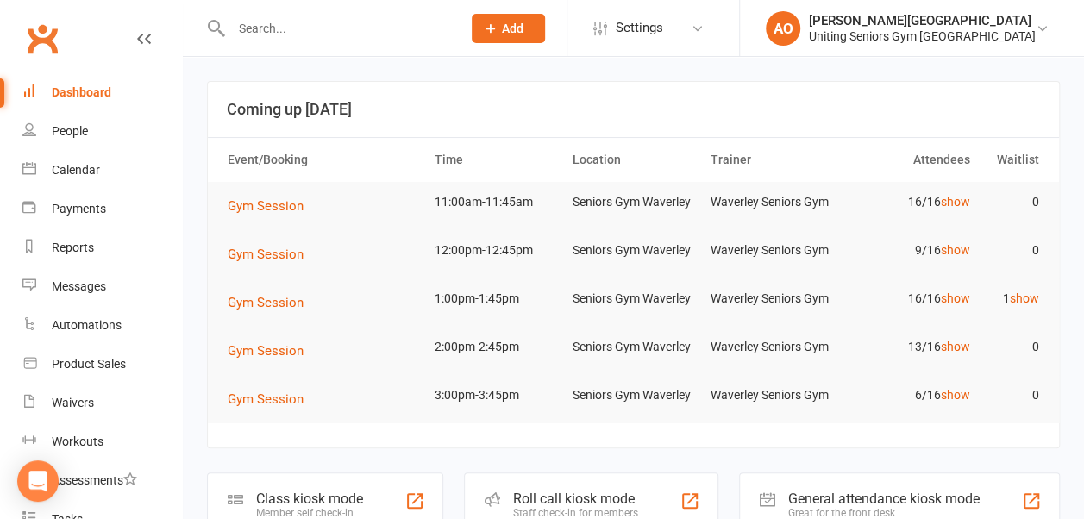
click at [385, 36] on input "text" at bounding box center [337, 28] width 223 height 24
click at [295, 24] on input "text" at bounding box center [337, 28] width 223 height 24
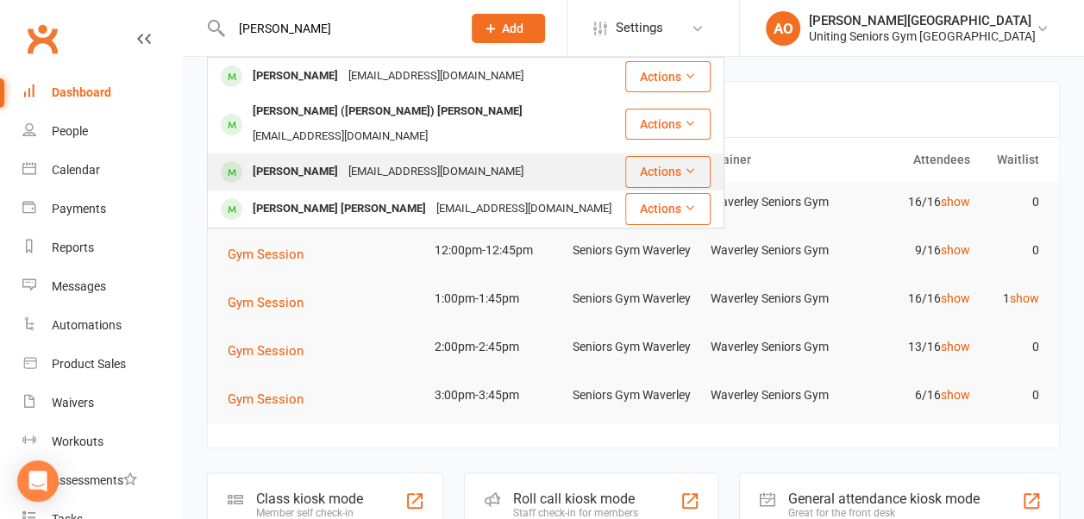
type input "[PERSON_NAME]"
click at [286, 160] on div "[PERSON_NAME]" at bounding box center [295, 172] width 96 height 25
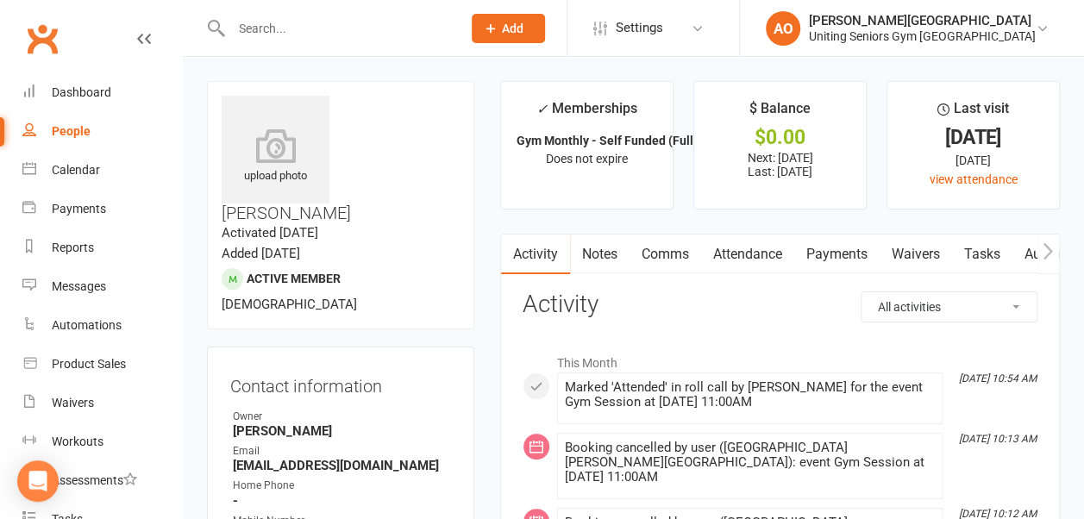
click at [752, 253] on link "Attendance" at bounding box center [747, 255] width 93 height 40
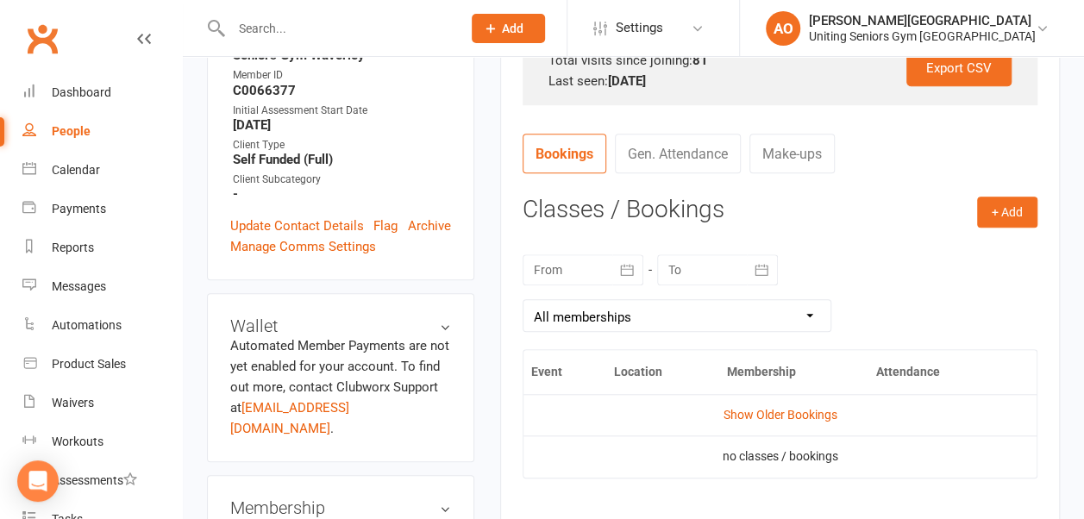
scroll to position [585, 0]
click at [1016, 199] on button "+ Add" at bounding box center [1007, 211] width 60 height 31
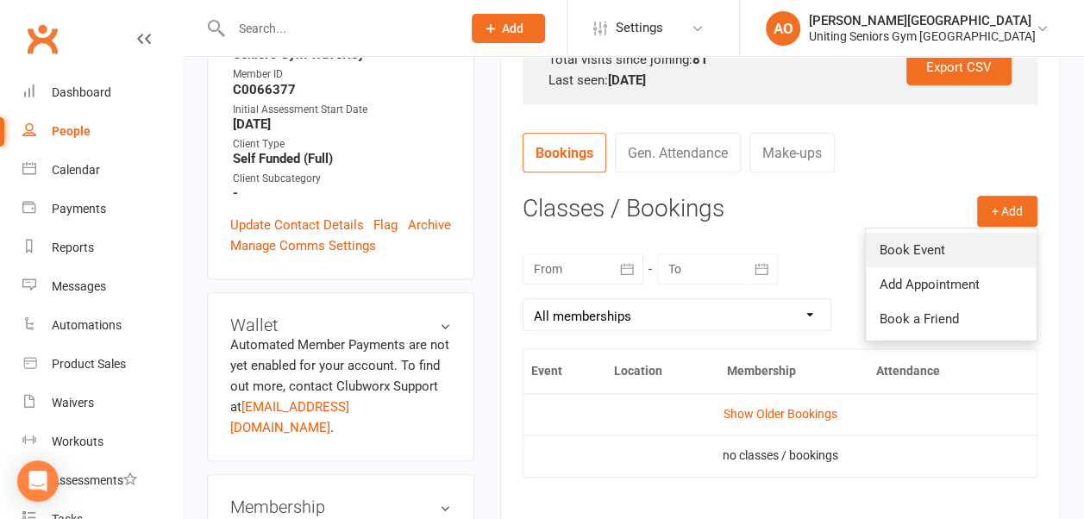
click at [949, 236] on link "Book Event" at bounding box center [951, 250] width 171 height 34
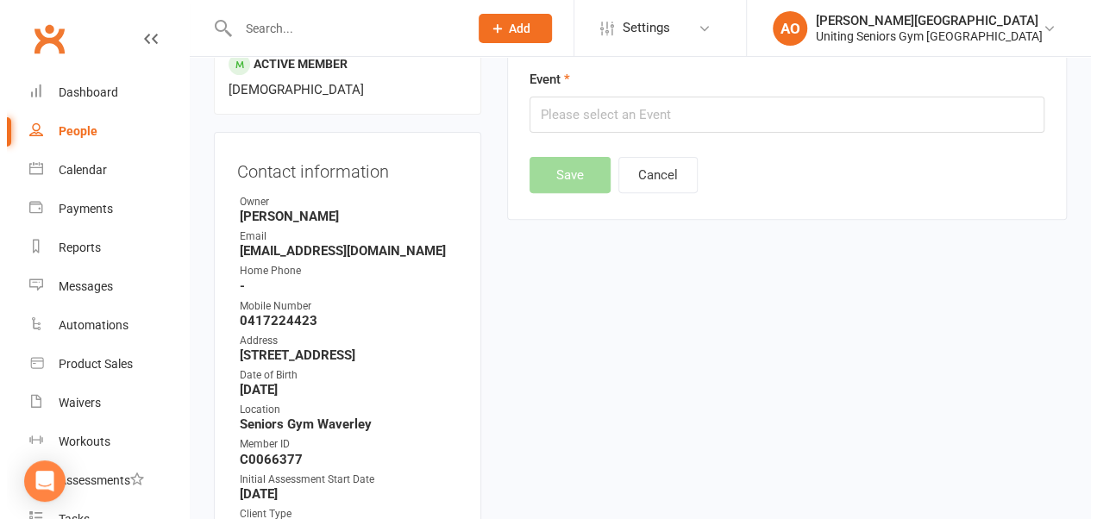
scroll to position [147, 0]
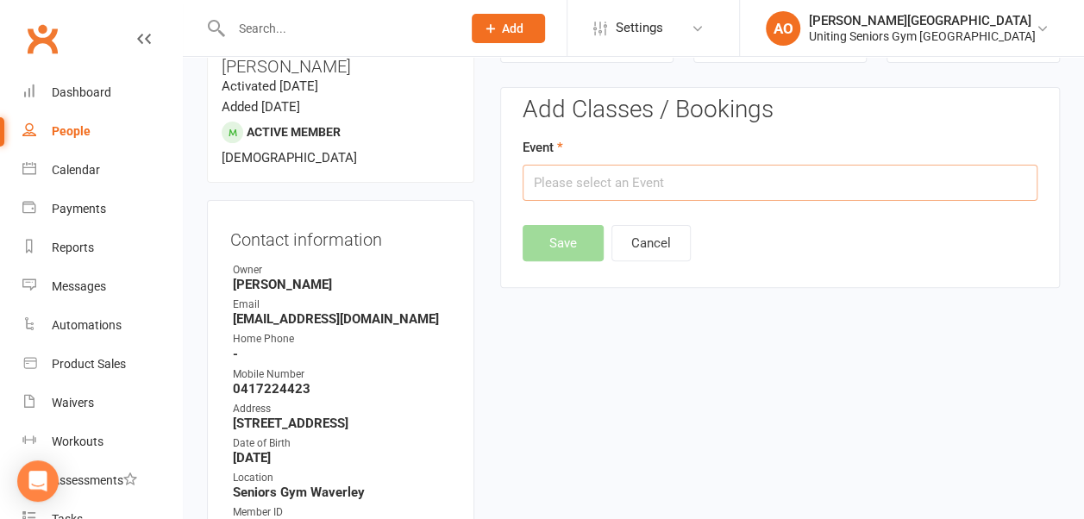
click at [619, 186] on input "text" at bounding box center [780, 183] width 515 height 36
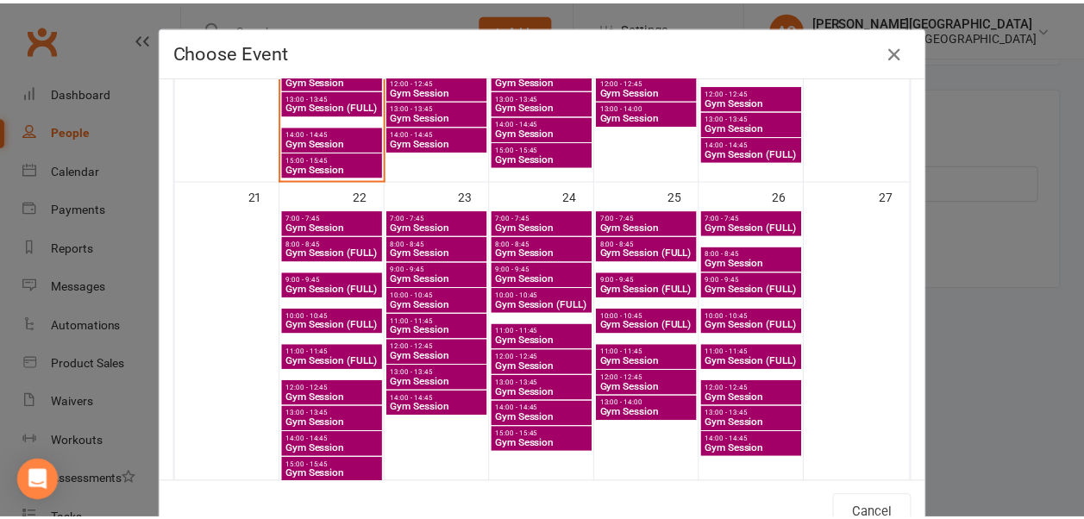
scroll to position [885, 0]
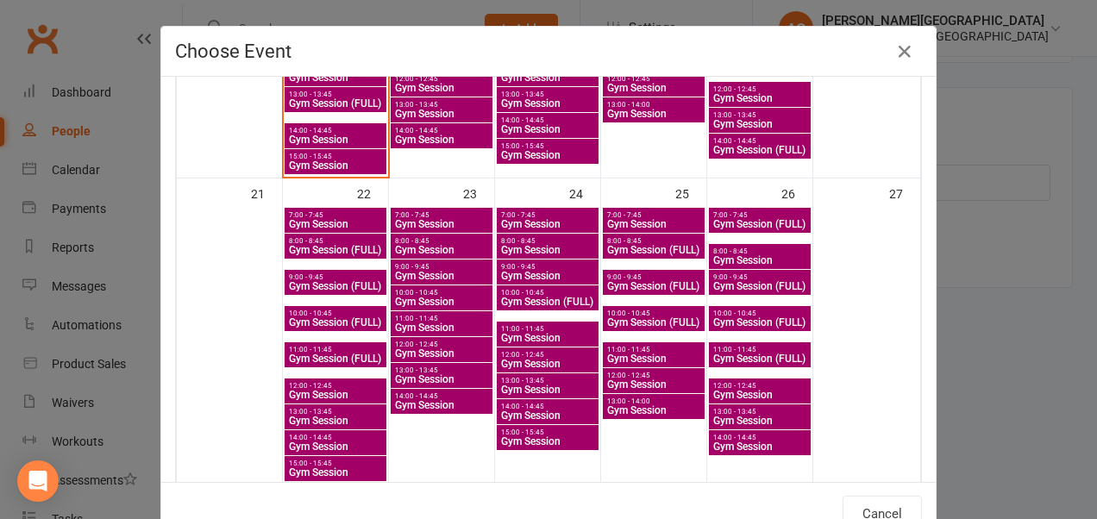
click at [306, 392] on span "Gym Session" at bounding box center [335, 395] width 95 height 10
type input "Gym Session - Sep 22, 2025 12:00:00 PM"
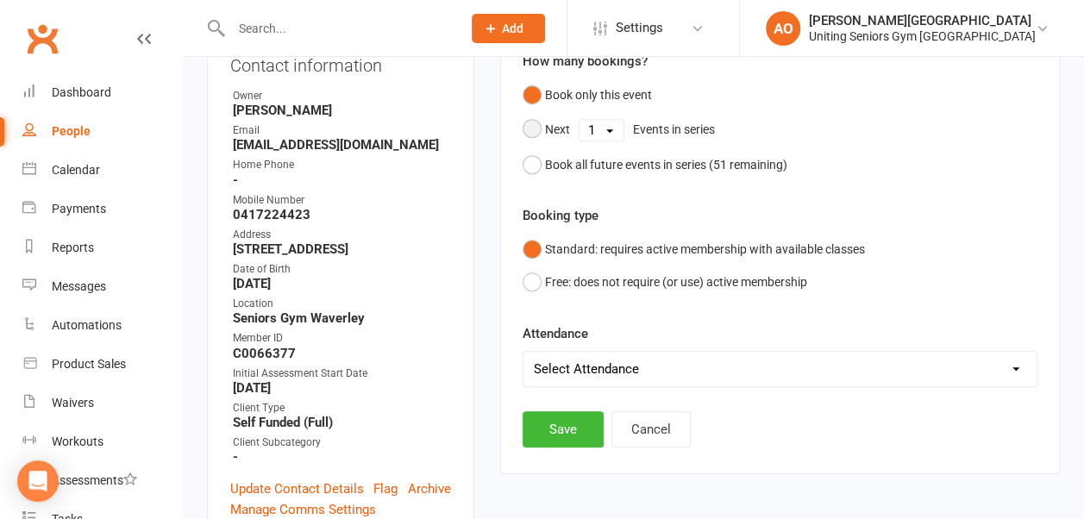
scroll to position [321, 0]
click at [549, 426] on button "Save" at bounding box center [563, 429] width 81 height 36
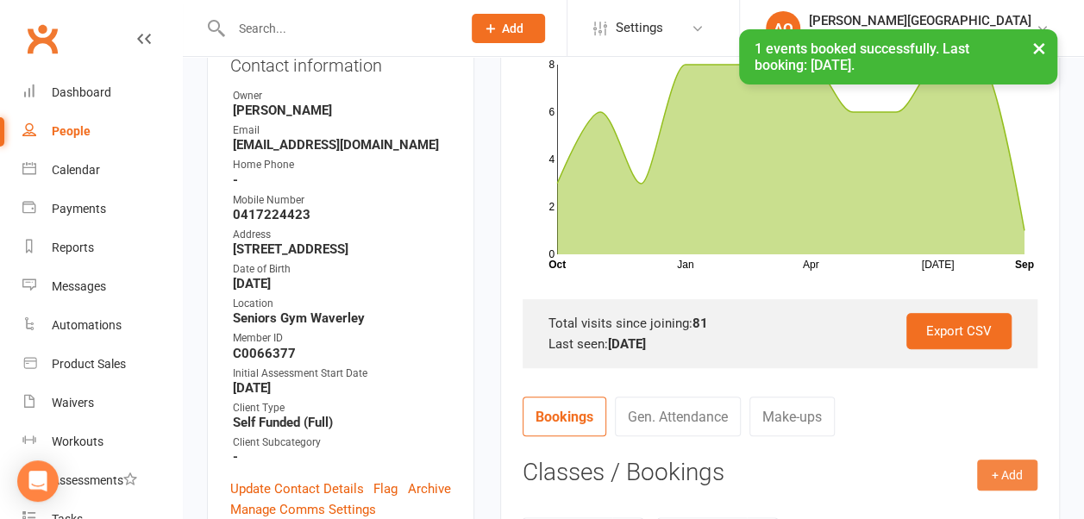
click at [1001, 479] on button "+ Add" at bounding box center [1007, 475] width 60 height 31
click at [949, 505] on link "Book Event" at bounding box center [951, 514] width 171 height 34
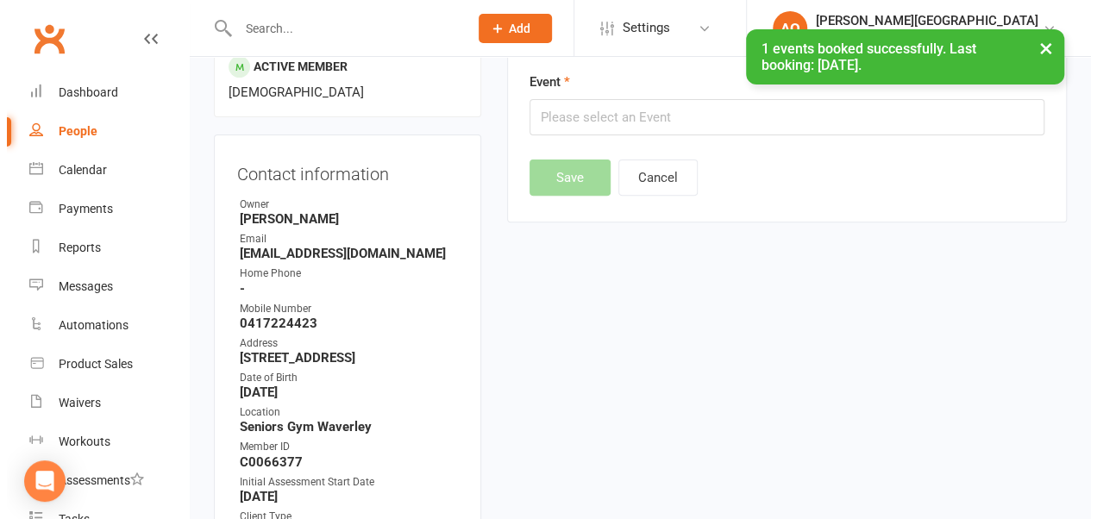
scroll to position [147, 0]
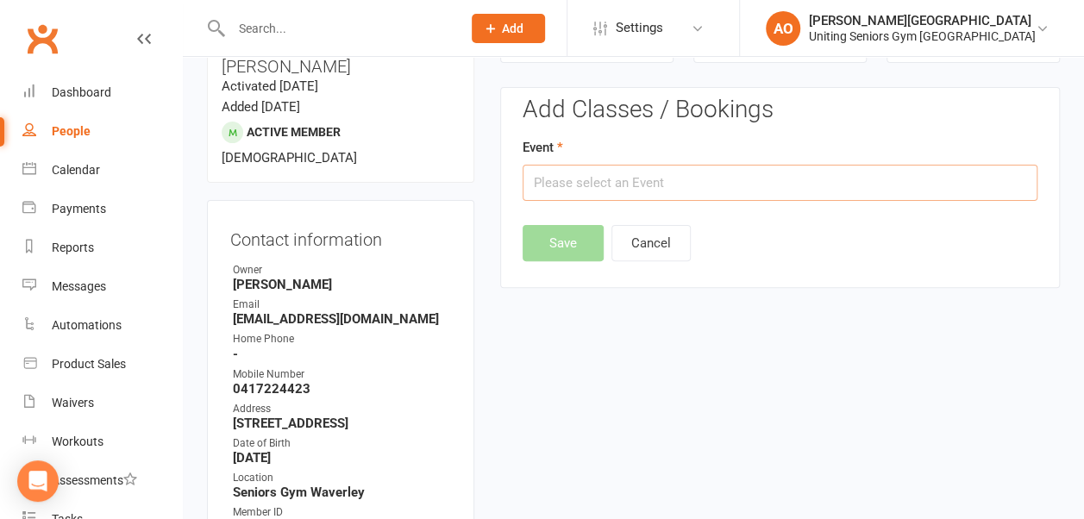
click at [614, 181] on input "text" at bounding box center [780, 183] width 515 height 36
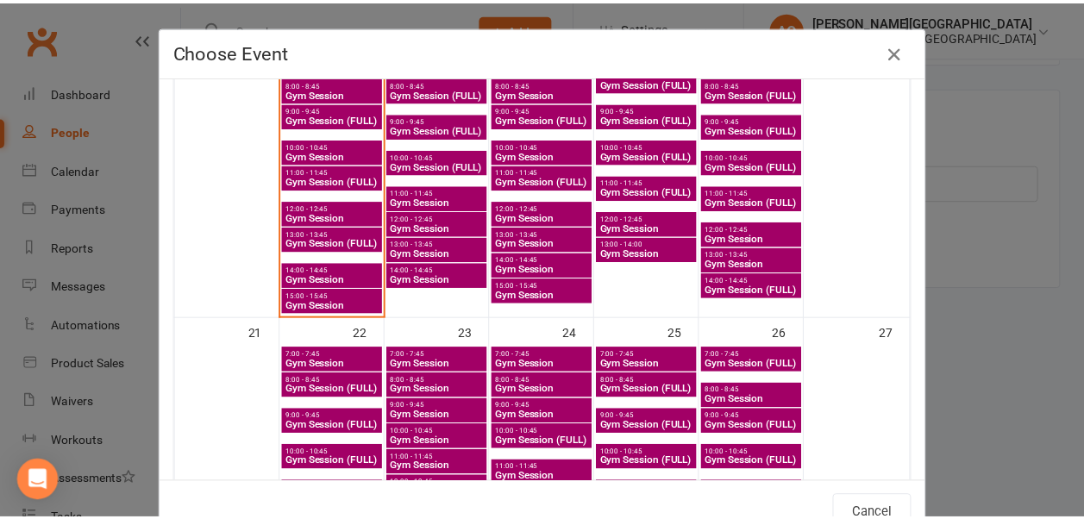
scroll to position [740, 0]
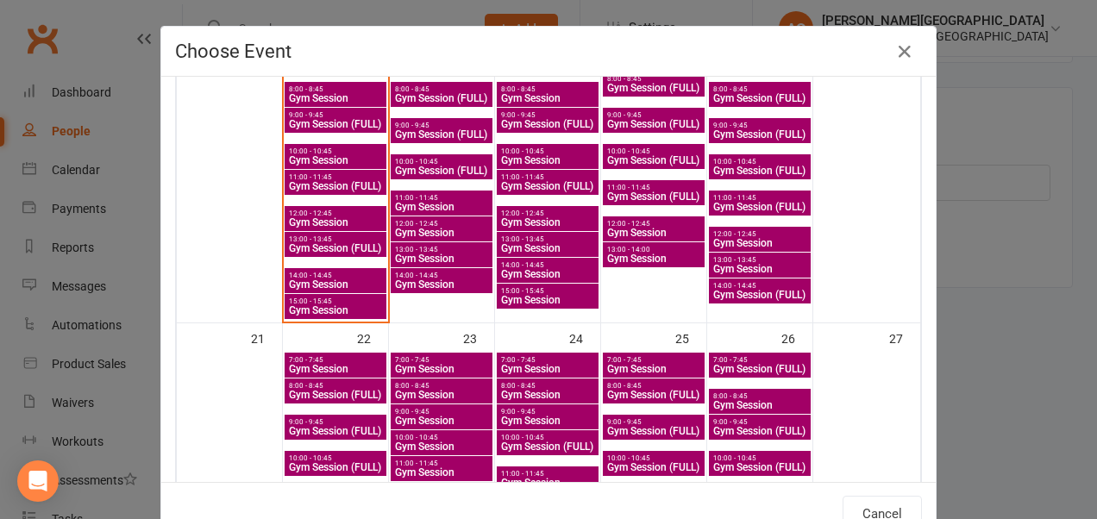
click at [536, 155] on span "Gym Session" at bounding box center [547, 160] width 95 height 10
type input "Gym Session - Sep 17, 2025 10:00:00 AM"
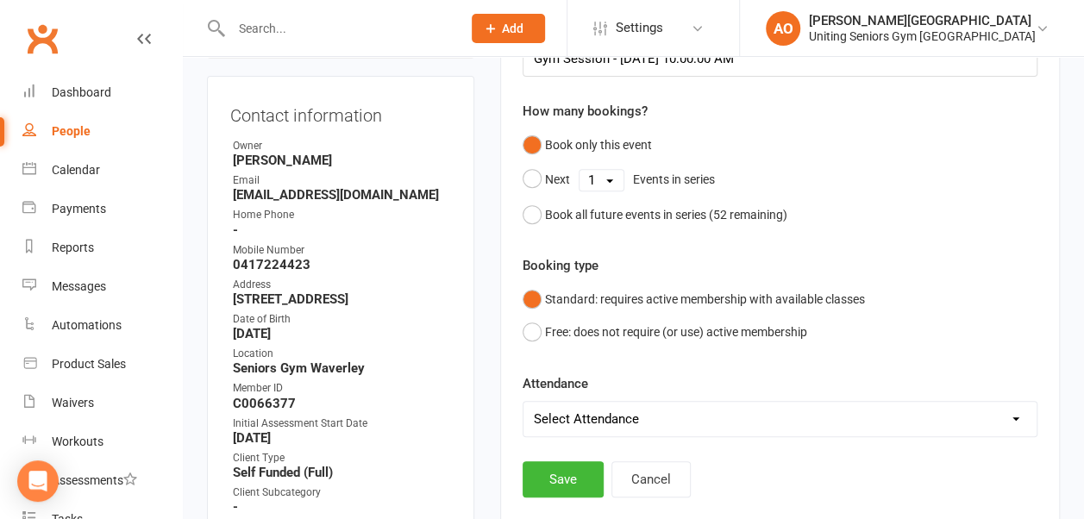
scroll to position [305, 0]
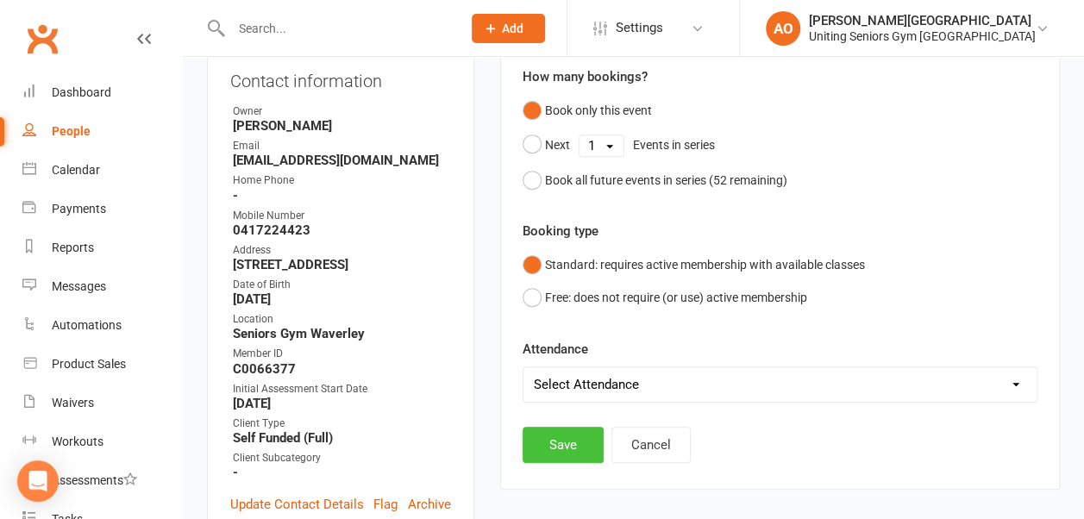
click at [575, 432] on button "Save" at bounding box center [563, 445] width 81 height 36
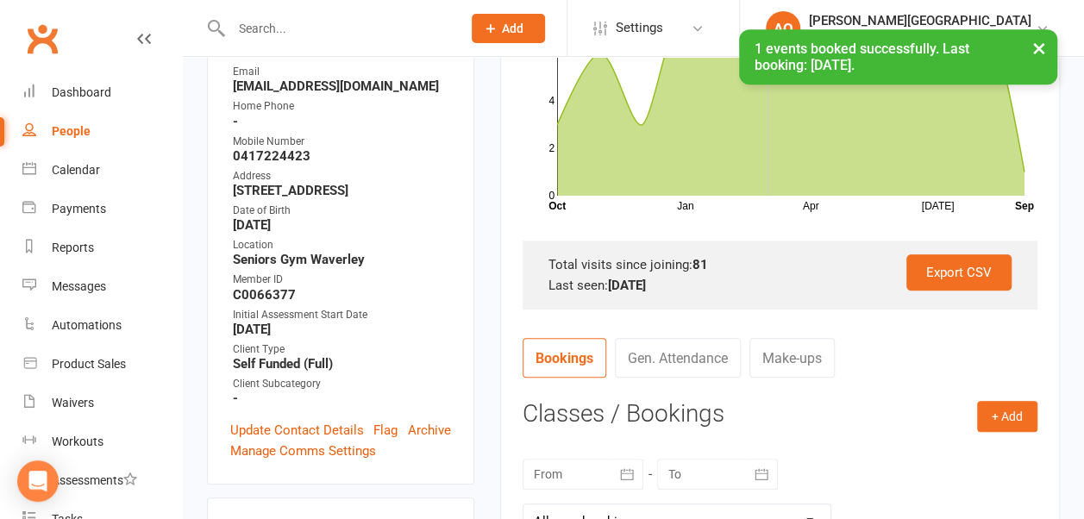
scroll to position [386, 0]
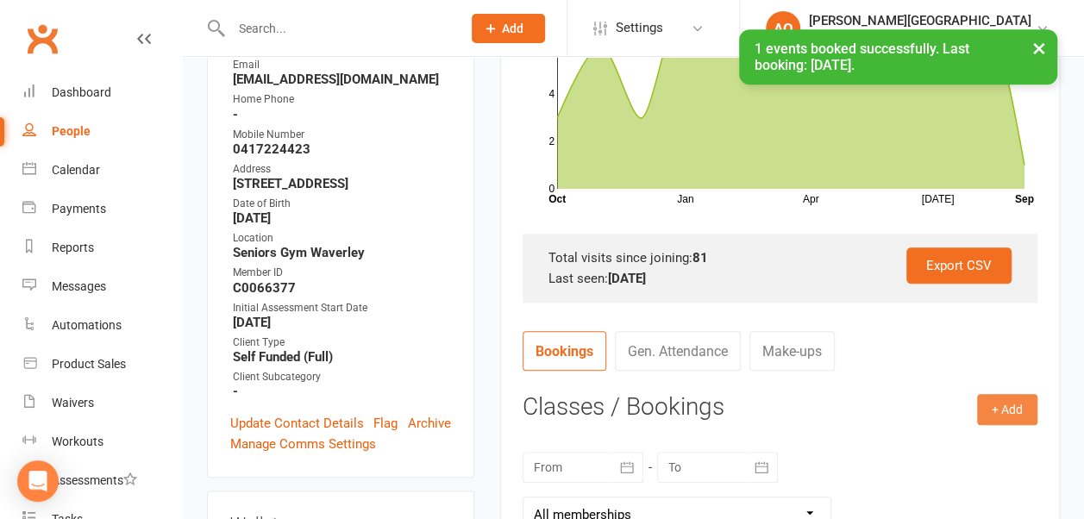
click at [1021, 394] on button "+ Add" at bounding box center [1007, 409] width 60 height 31
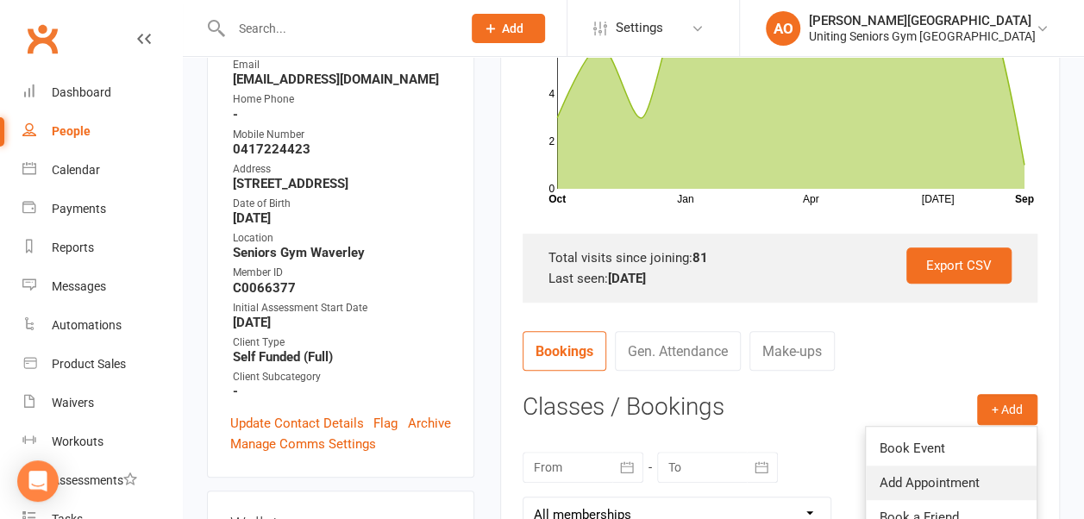
click at [950, 481] on link "Add Appointment" at bounding box center [951, 483] width 171 height 34
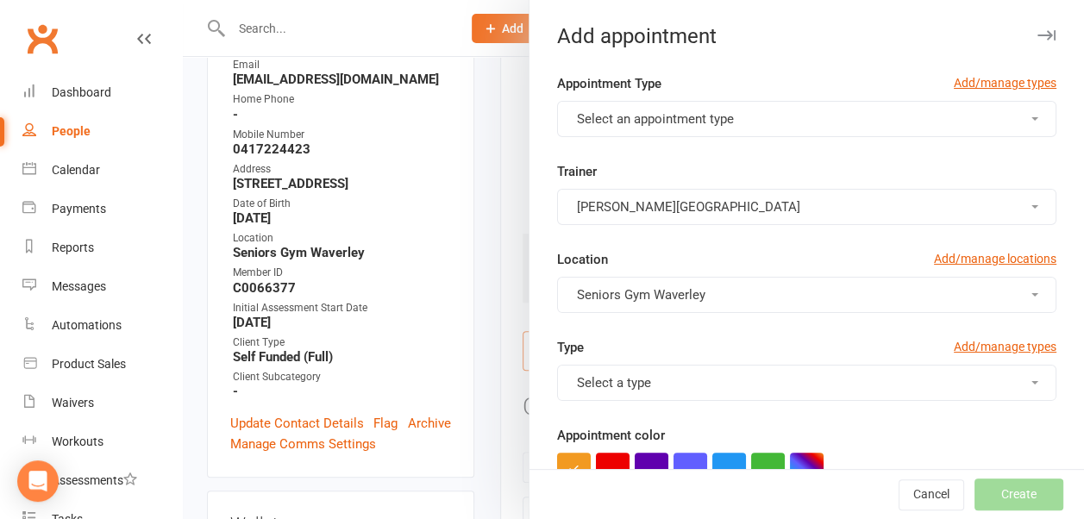
scroll to position [0, 0]
click at [1030, 34] on div "Add appointment" at bounding box center [806, 36] width 554 height 24
click at [1037, 35] on icon "button" at bounding box center [1046, 35] width 18 height 10
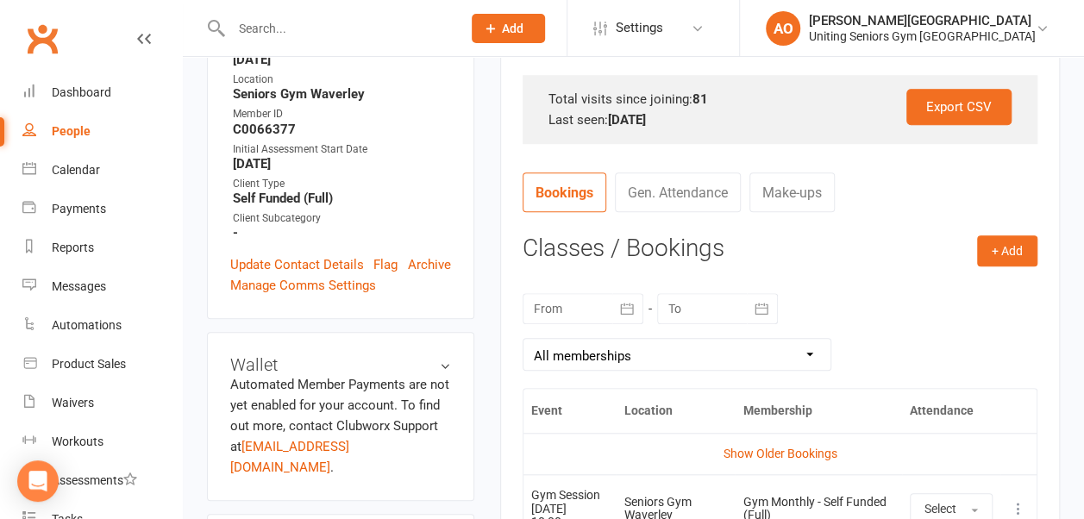
scroll to position [545, 0]
click at [1006, 259] on button "+ Add" at bounding box center [1007, 250] width 60 height 31
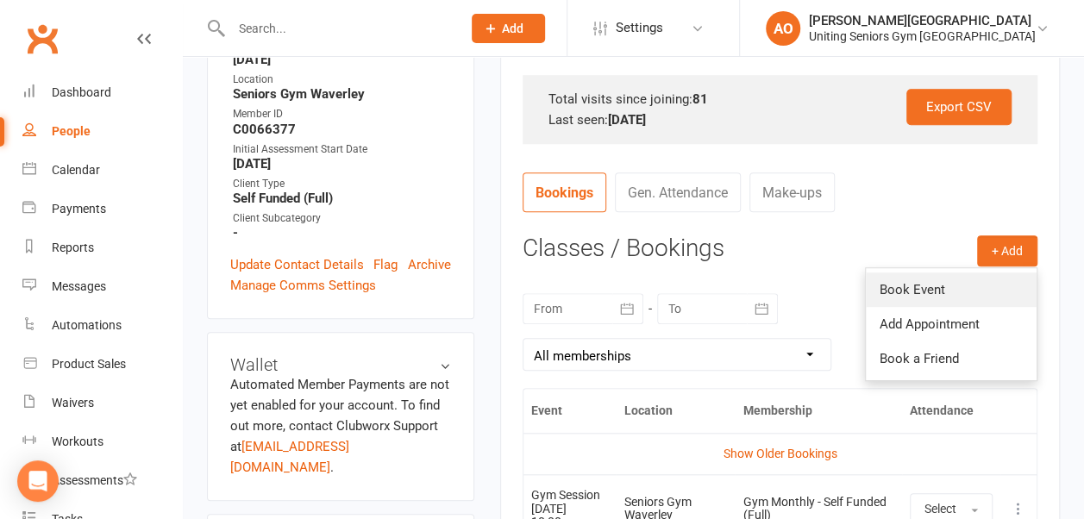
click at [903, 277] on link "Book Event" at bounding box center [951, 290] width 171 height 34
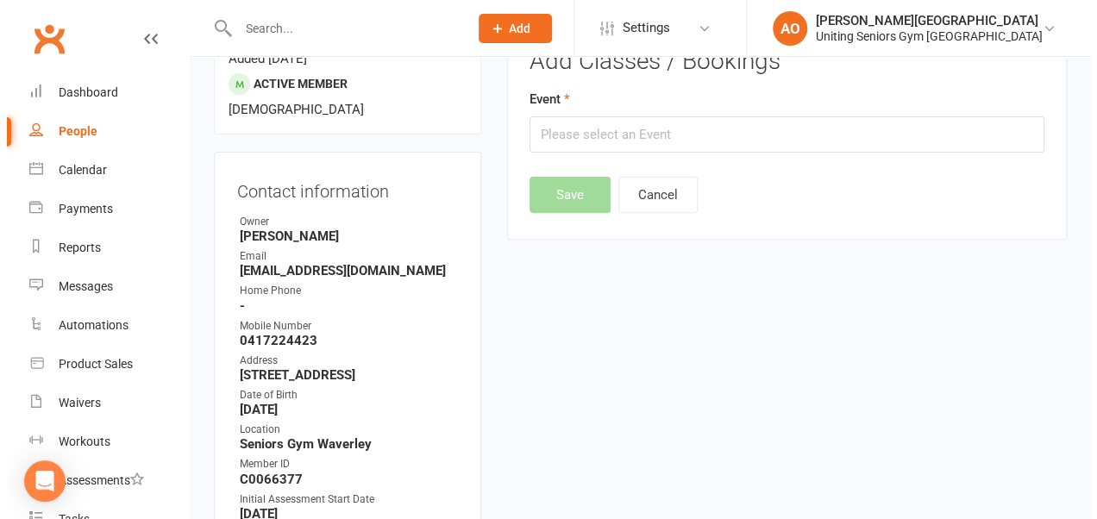
scroll to position [147, 0]
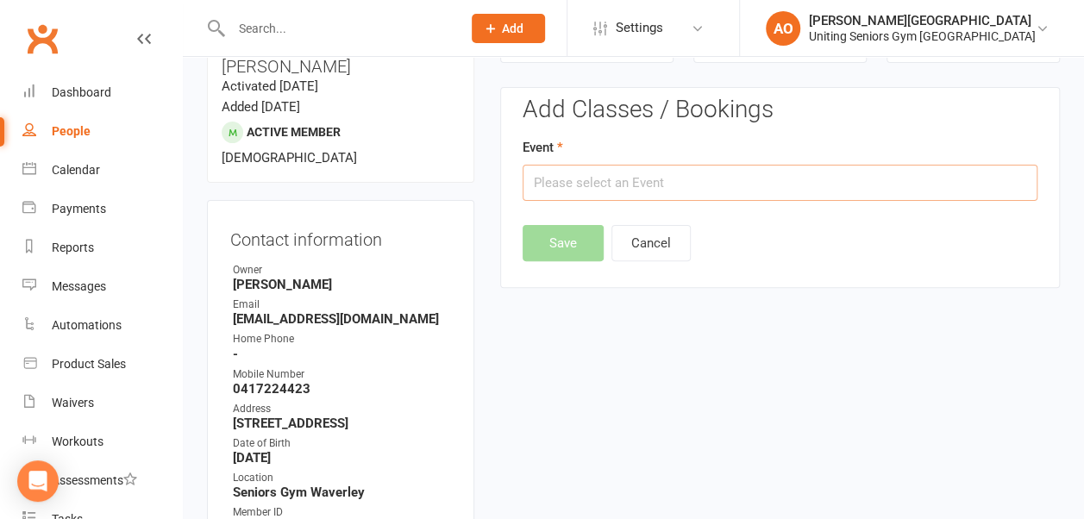
click at [717, 191] on input "text" at bounding box center [780, 183] width 515 height 36
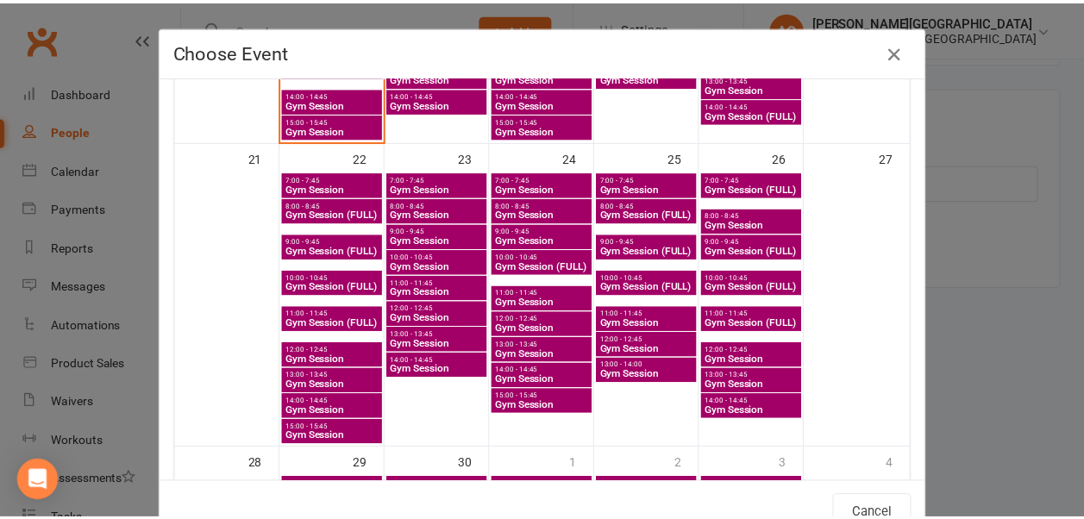
scroll to position [919, 0]
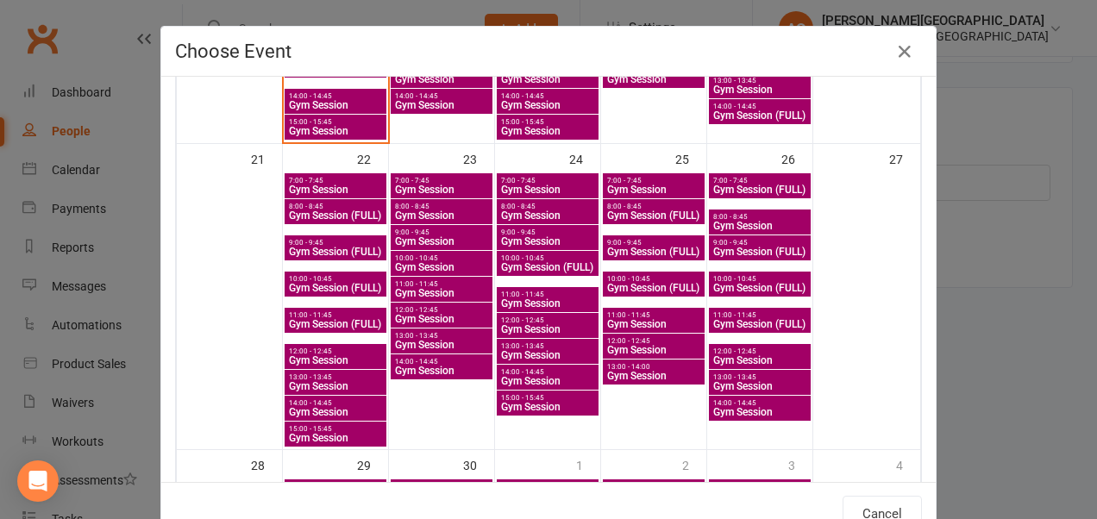
click at [522, 291] on span "11:00 - 11:45" at bounding box center [547, 295] width 95 height 8
type input "Gym Session - Sep 24, 2025 11:00:00 AM"
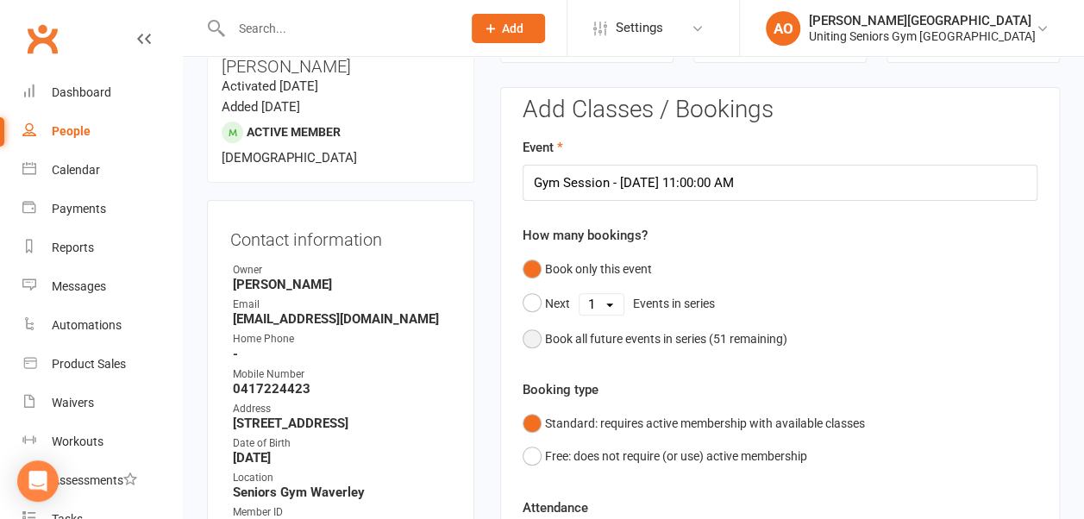
click at [535, 335] on button "Book all future events in series ( 51 remaining)" at bounding box center [655, 339] width 265 height 33
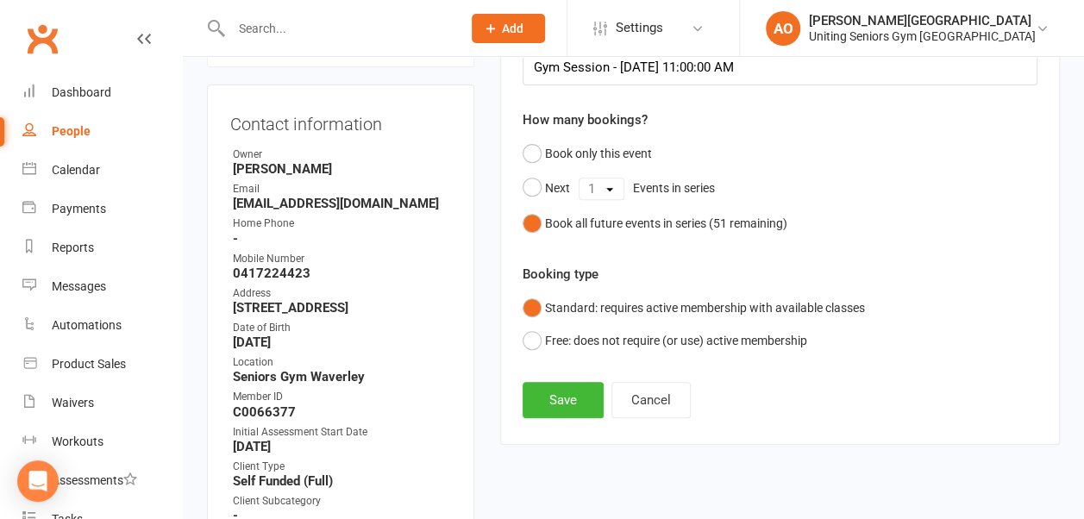
scroll to position [262, 0]
click at [548, 395] on button "Save" at bounding box center [563, 400] width 81 height 36
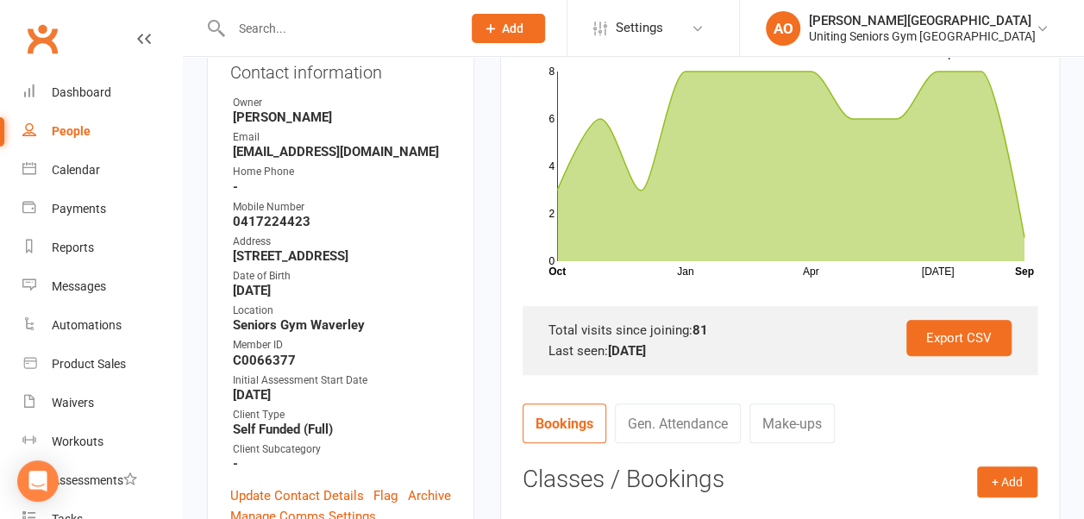
scroll to position [318, 0]
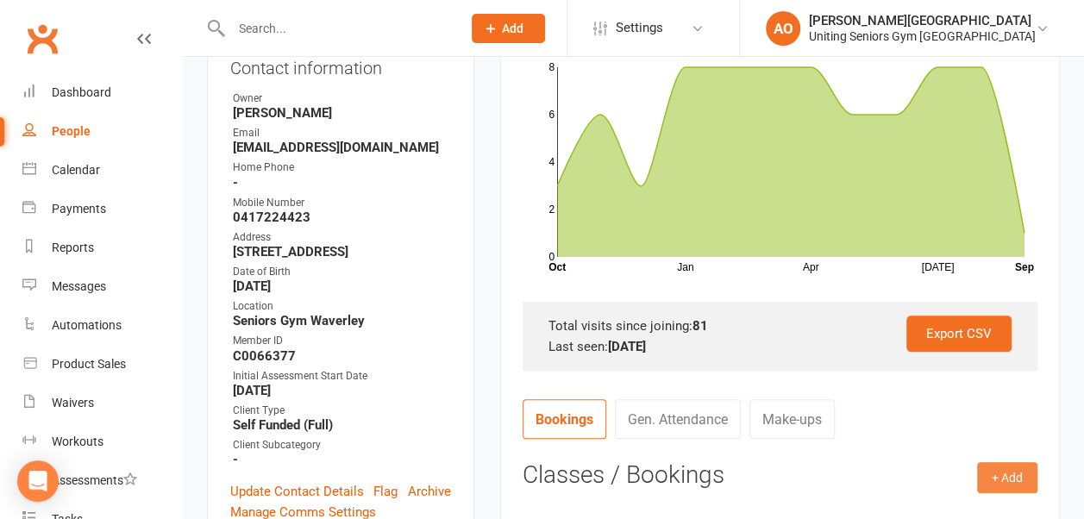
click at [1005, 475] on button "+ Add" at bounding box center [1007, 477] width 60 height 31
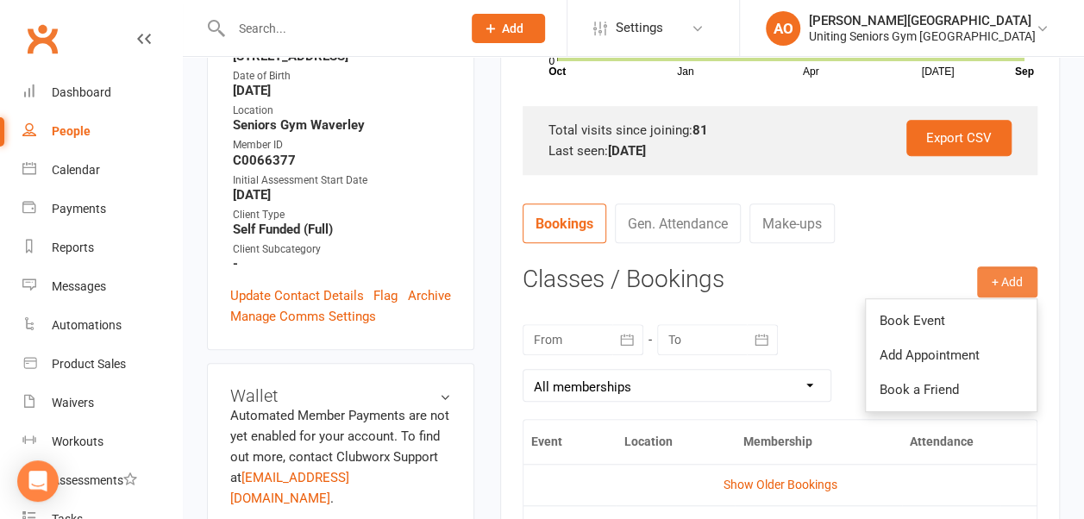
scroll to position [519, 0]
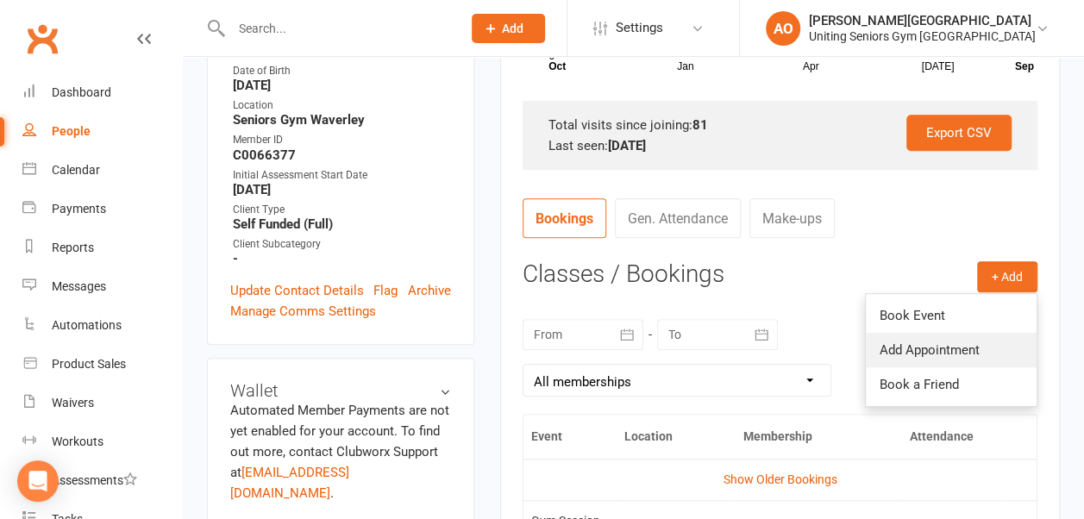
click at [892, 333] on link "Add Appointment" at bounding box center [951, 350] width 171 height 34
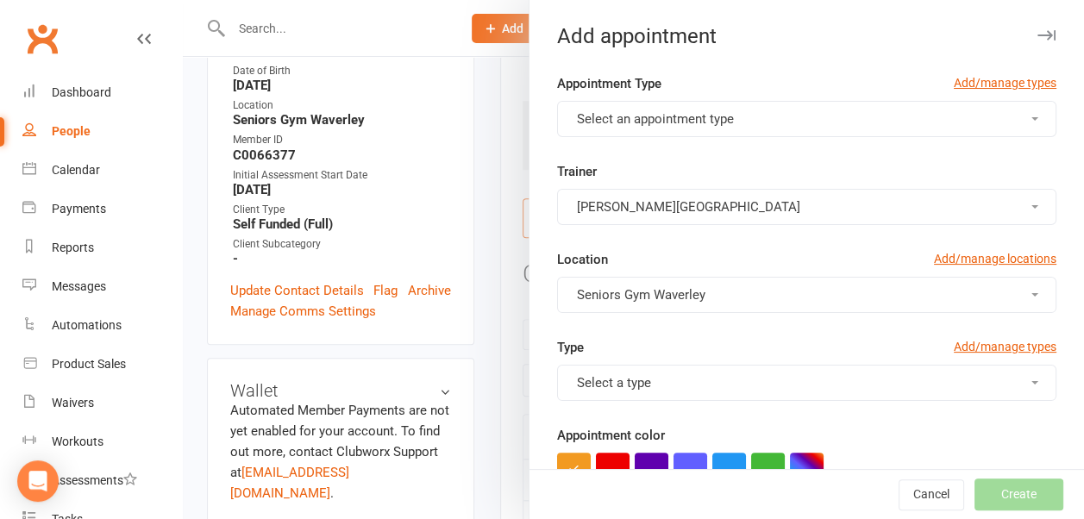
click at [1037, 33] on icon "button" at bounding box center [1046, 35] width 18 height 10
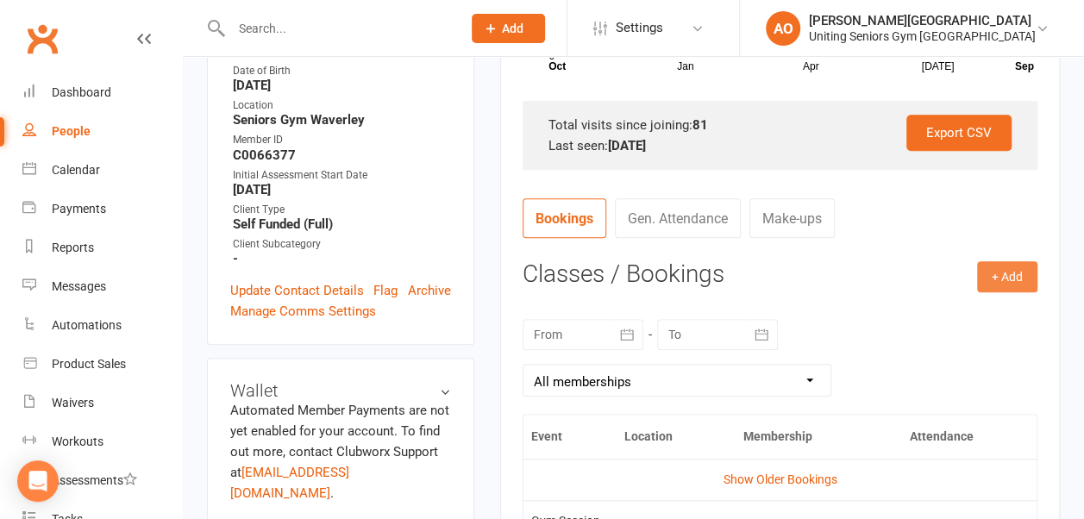
click at [1018, 268] on button "+ Add" at bounding box center [1007, 276] width 60 height 31
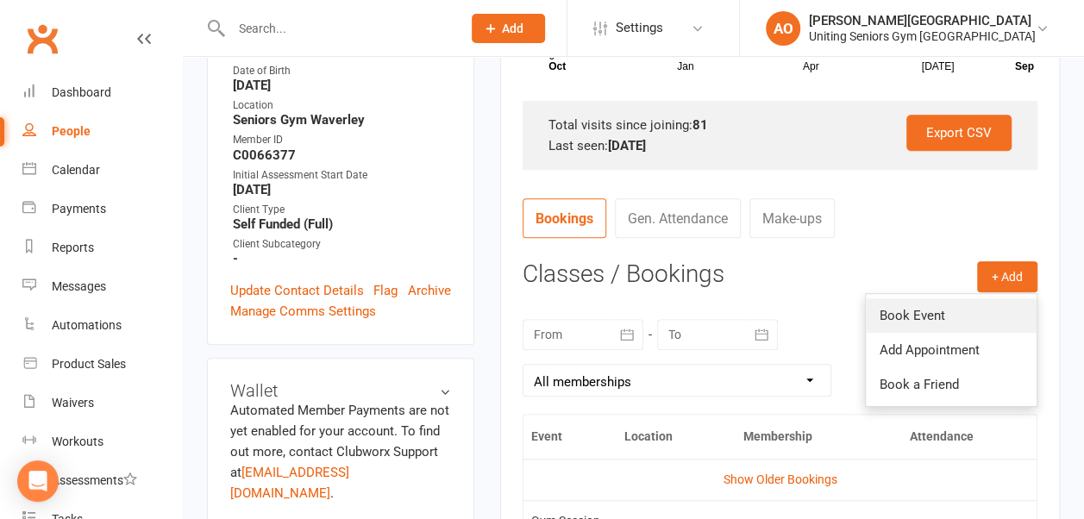
click at [938, 316] on link "Book Event" at bounding box center [951, 315] width 171 height 34
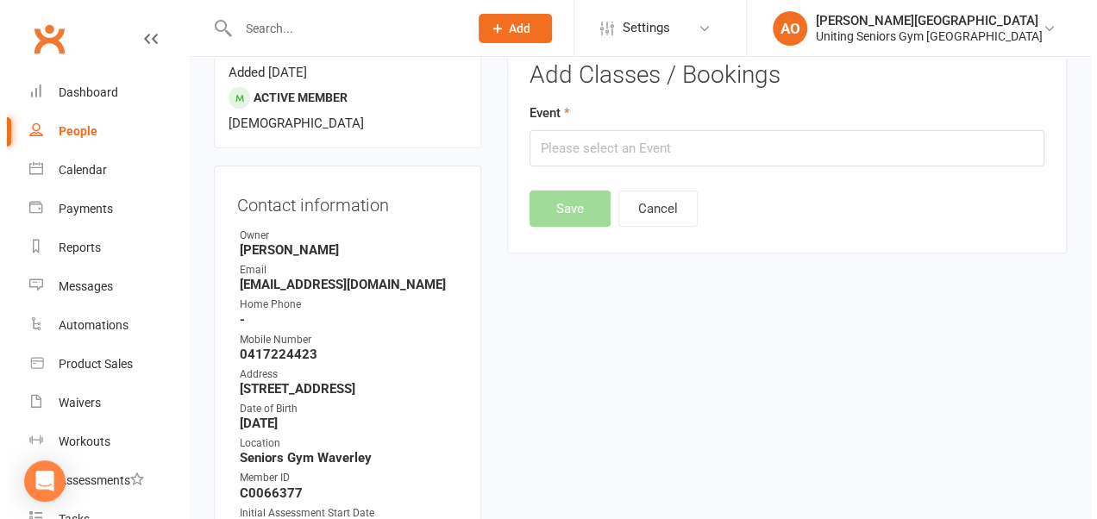
scroll to position [147, 0]
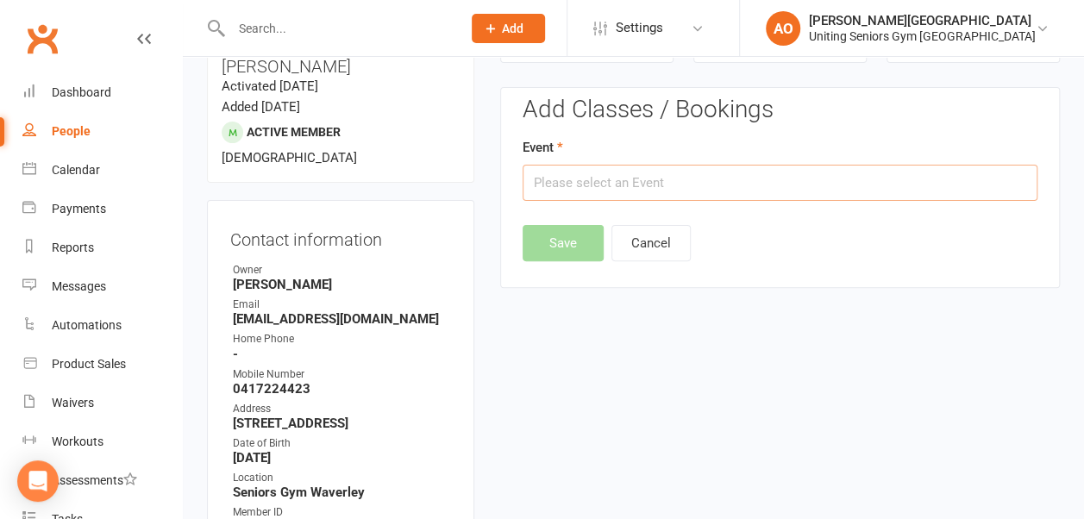
click at [710, 186] on input "text" at bounding box center [780, 183] width 515 height 36
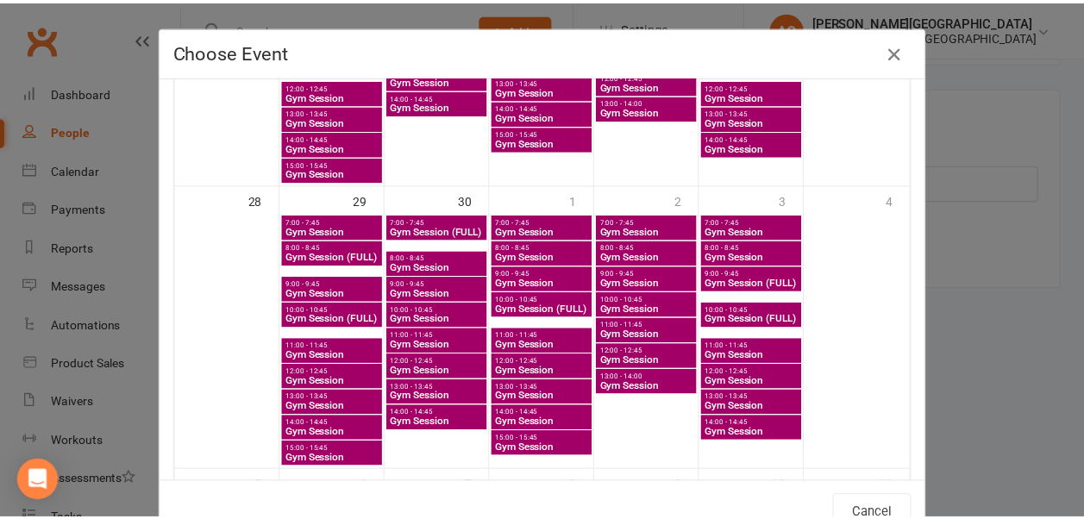
scroll to position [1186, 0]
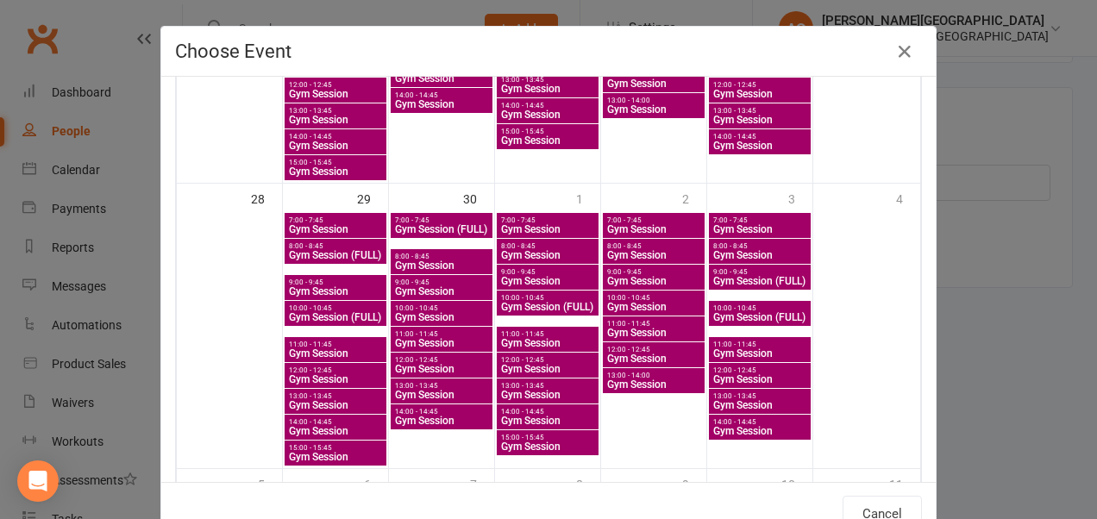
click at [316, 341] on span "11:00 - 11:45" at bounding box center [335, 345] width 95 height 8
type input "Gym Session - Sep 29, 2025 11:00:00 AM"
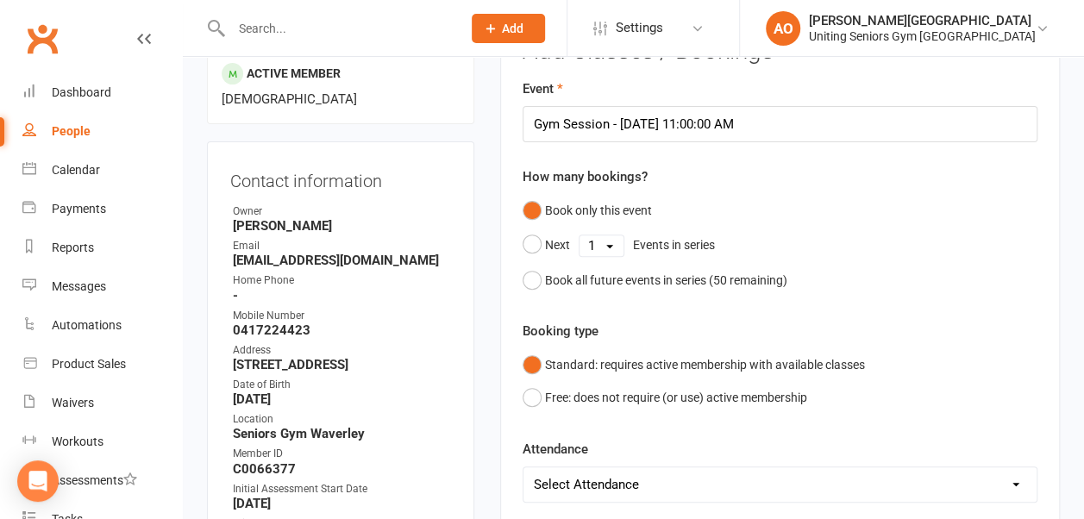
scroll to position [219, 0]
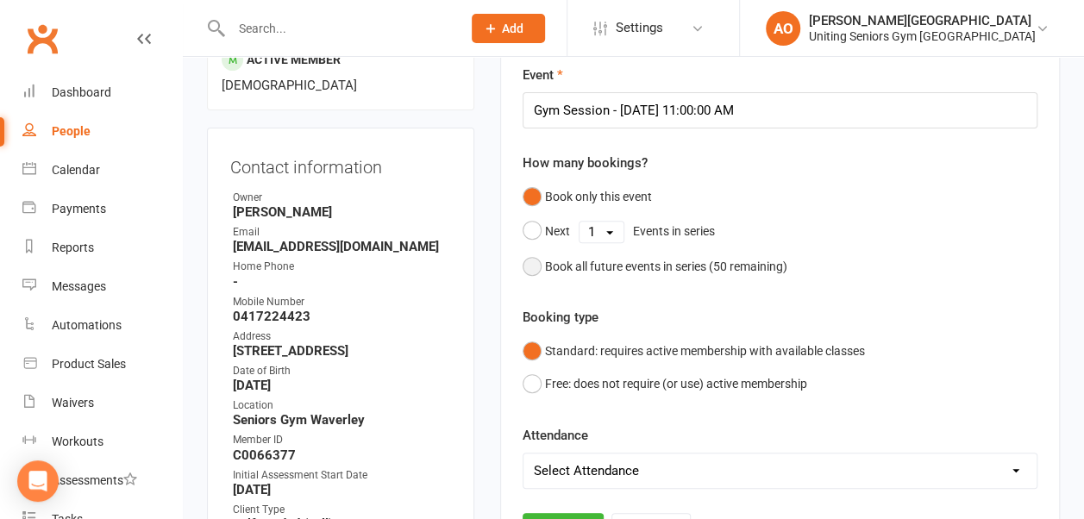
click at [540, 269] on button "Book all future events in series ( 50 remaining)" at bounding box center [655, 266] width 265 height 33
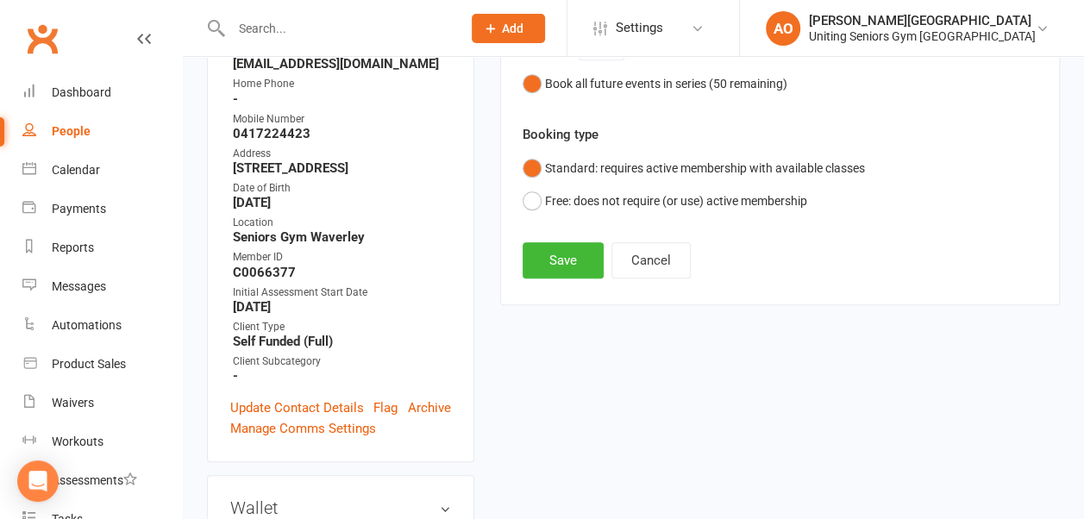
scroll to position [419, 0]
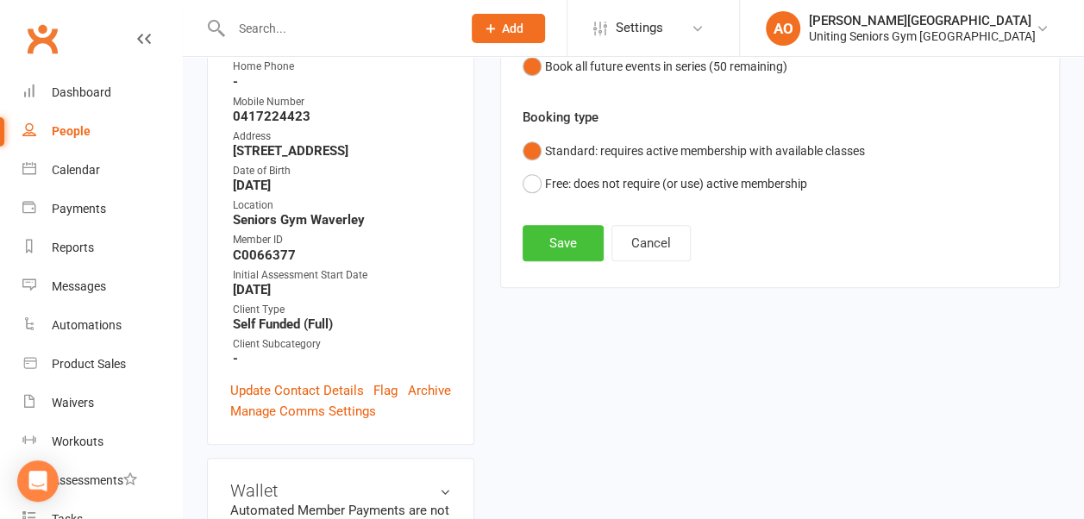
click at [552, 235] on button "Save" at bounding box center [563, 243] width 81 height 36
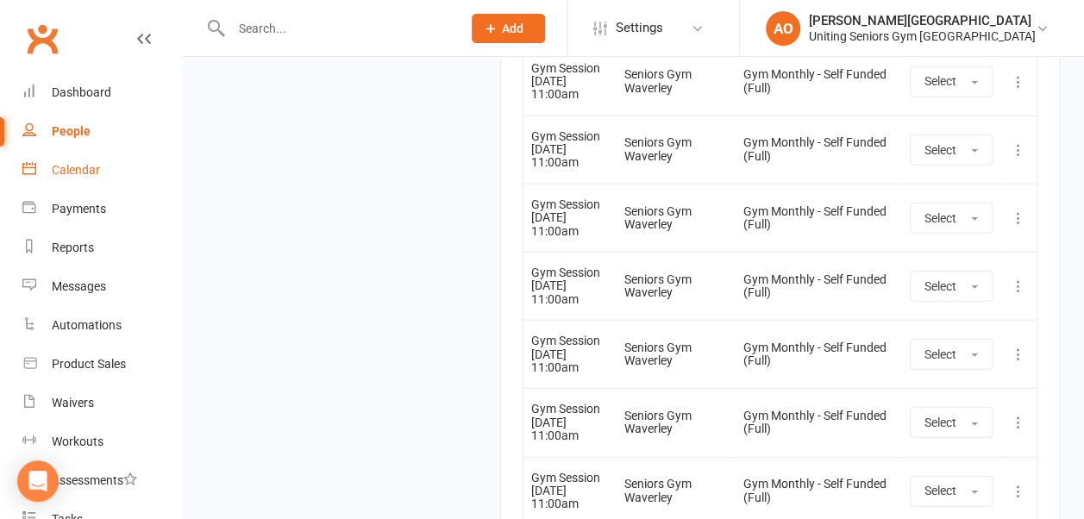
scroll to position [271, 0]
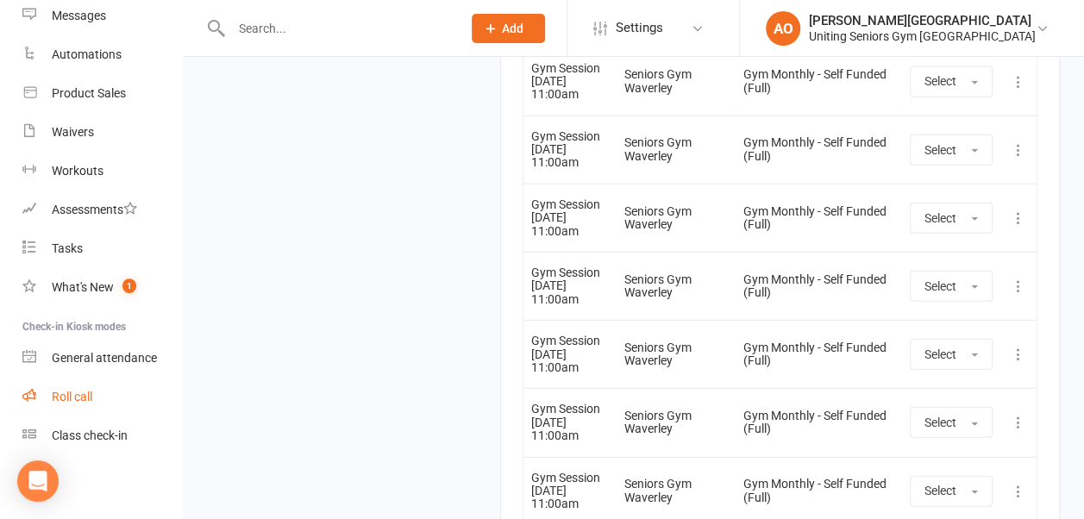
click at [88, 383] on link "Roll call" at bounding box center [102, 397] width 160 height 39
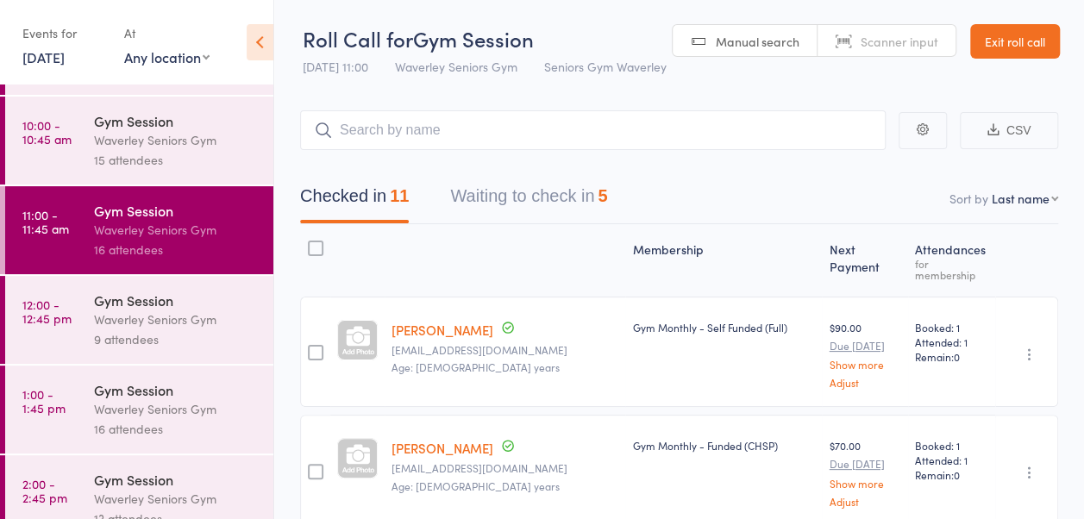
scroll to position [269, 0]
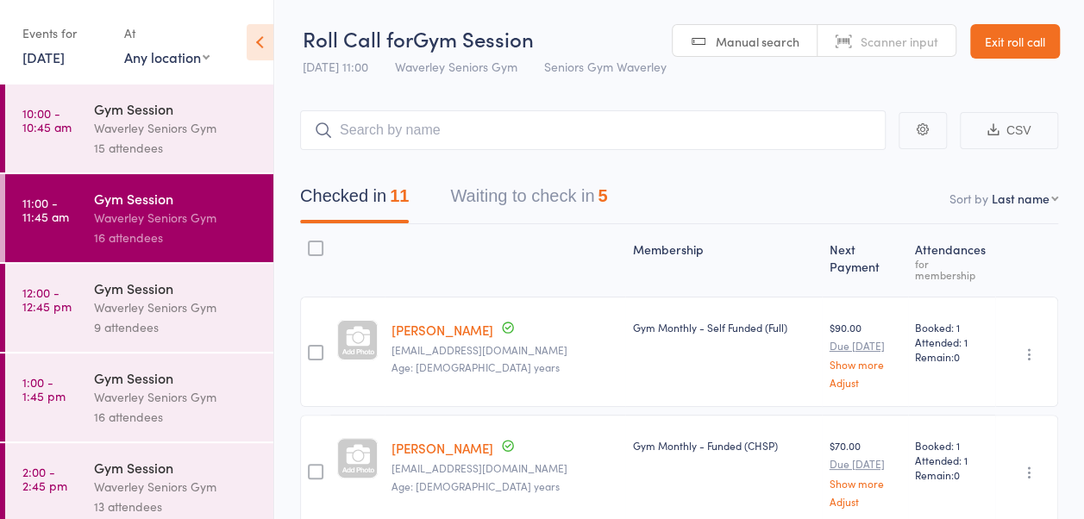
click at [124, 335] on div "9 attendees" at bounding box center [176, 327] width 165 height 20
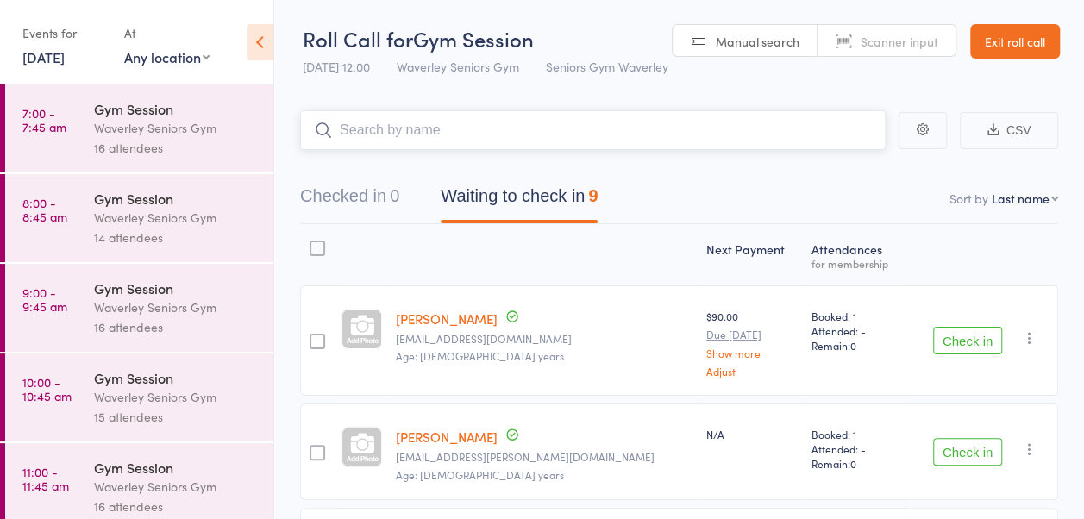
click at [461, 150] on input "search" at bounding box center [593, 130] width 586 height 40
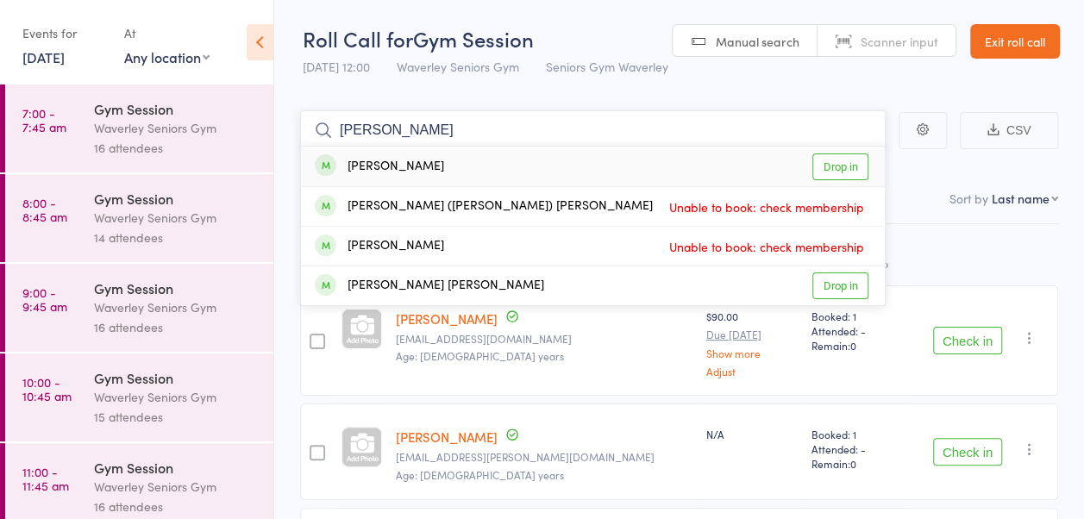
type input "[PERSON_NAME]"
click at [818, 180] on link "Drop in" at bounding box center [840, 166] width 56 height 27
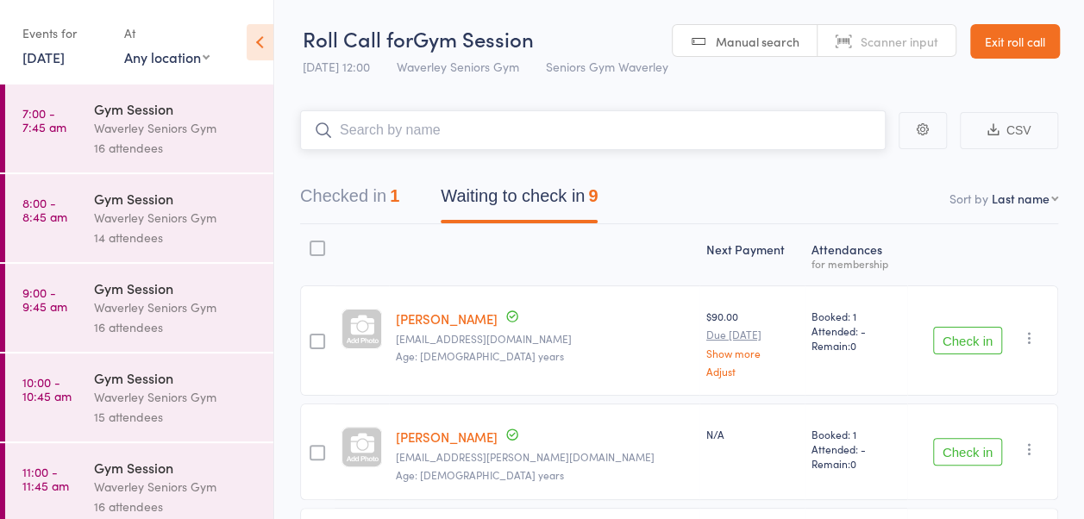
click at [399, 221] on button "Checked in 1" at bounding box center [349, 201] width 99 height 46
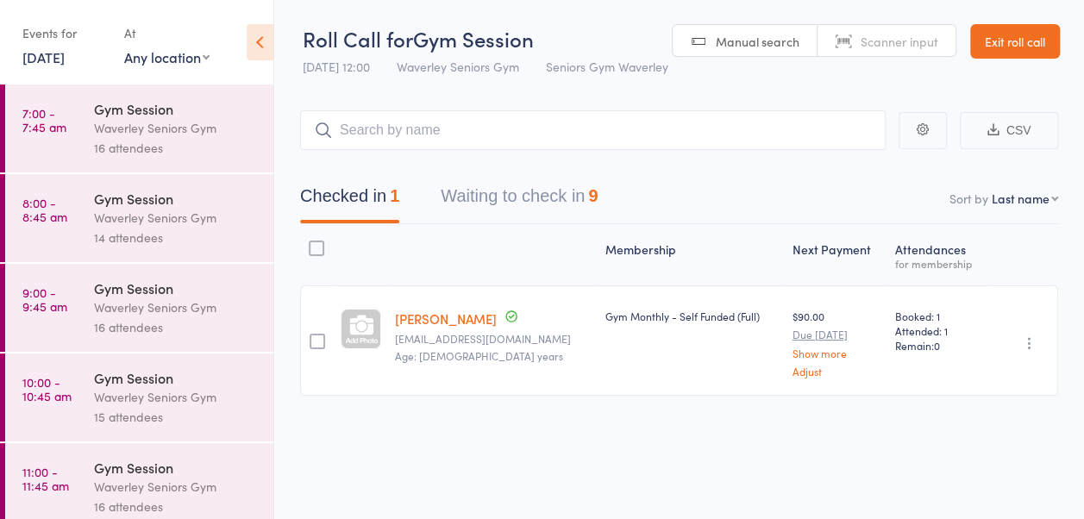
click at [1031, 352] on icon "button" at bounding box center [1029, 343] width 17 height 17
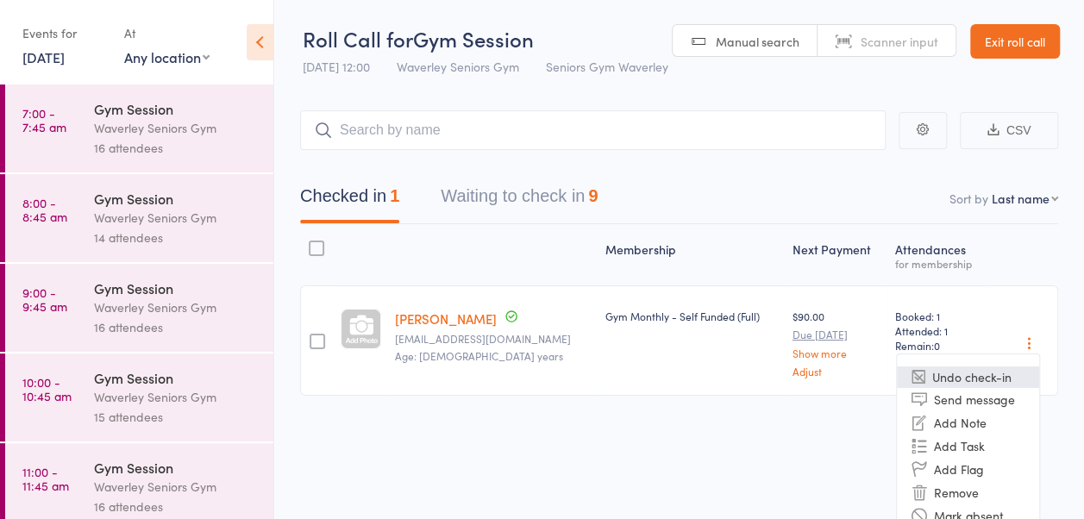
click at [985, 388] on li "Undo check-in" at bounding box center [968, 377] width 142 height 22
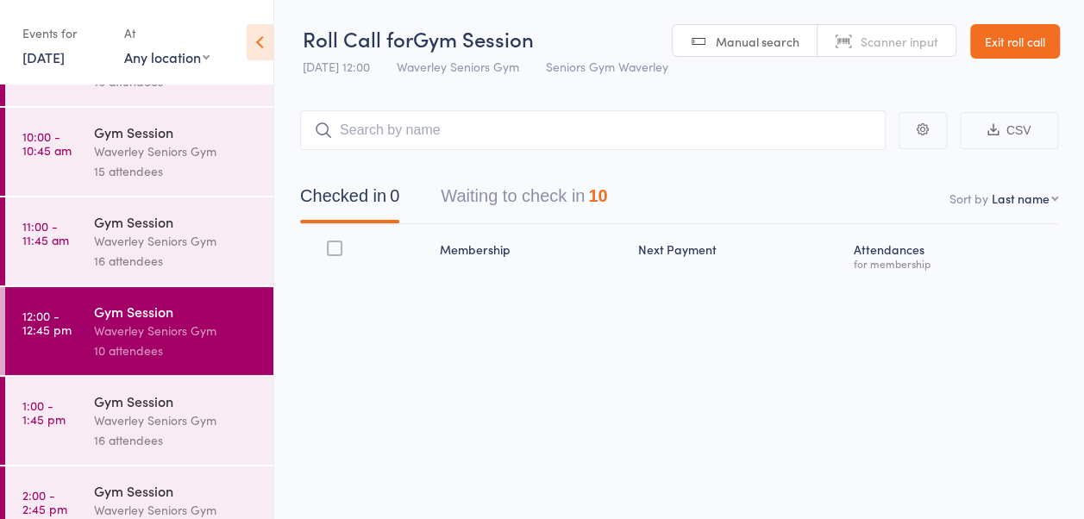
scroll to position [263, 0]
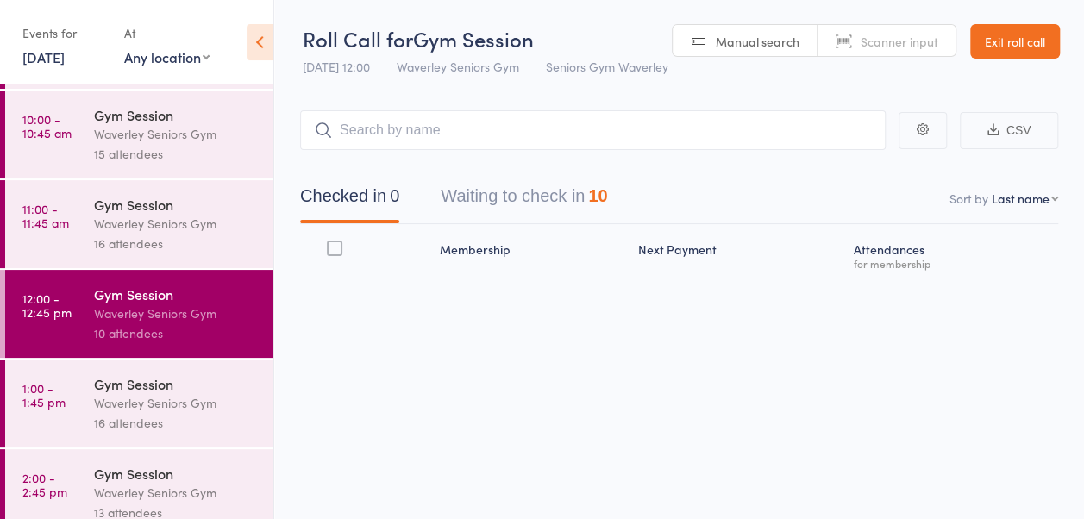
click at [66, 398] on link "1:00 - 1:45 pm Gym Session Waverley Seniors Gym 16 attendees" at bounding box center [139, 404] width 268 height 88
